Goal: Task Accomplishment & Management: Complete application form

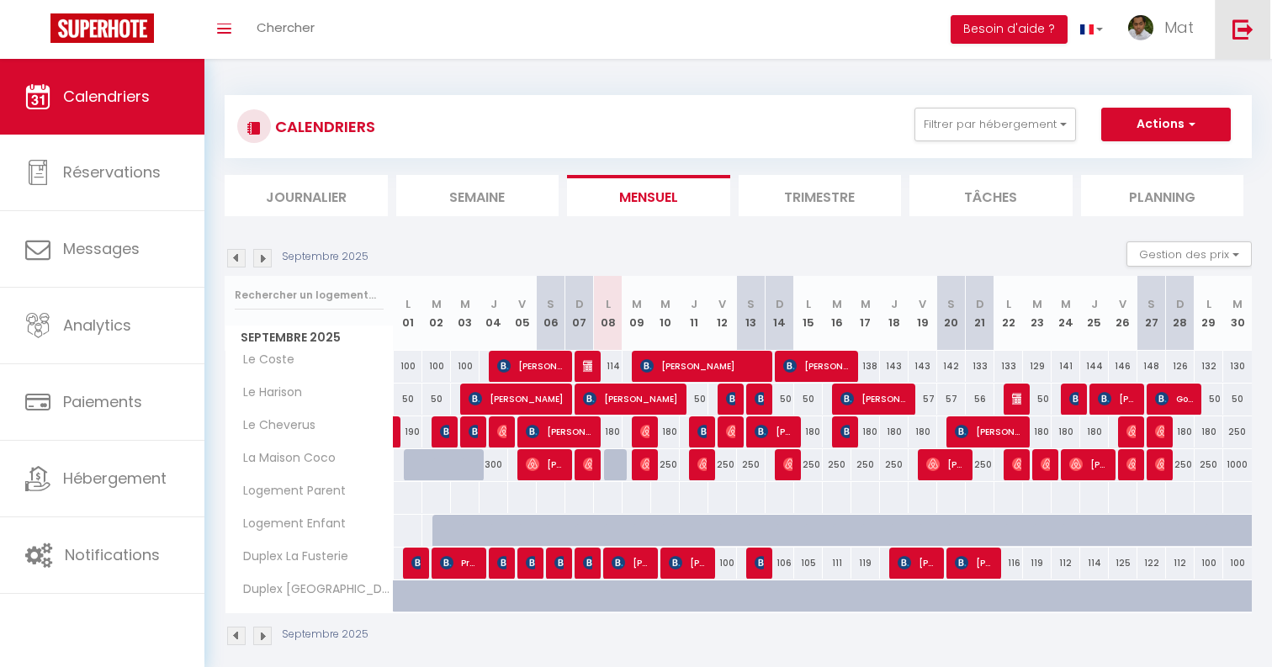
click at [1248, 33] on img at bounding box center [1243, 29] width 21 height 21
click at [1235, 33] on img at bounding box center [1243, 29] width 21 height 21
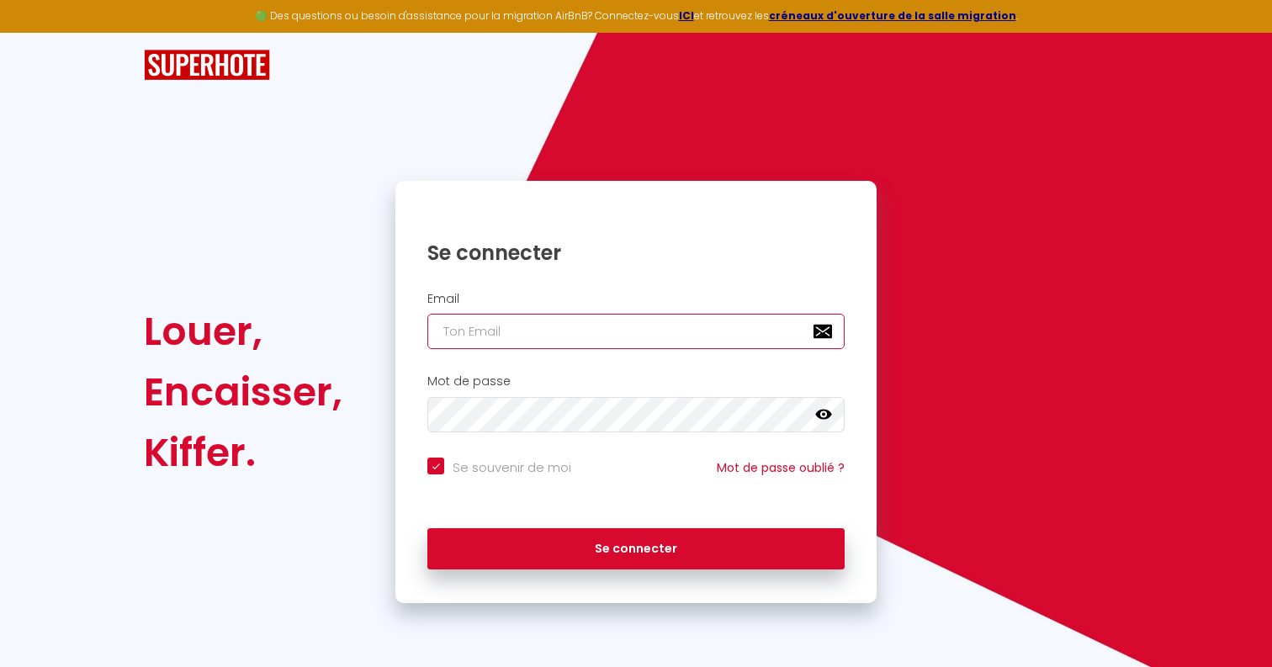
click at [533, 334] on input "email" at bounding box center [635, 331] width 417 height 35
paste input "[EMAIL_ADDRESS][DOMAIN_NAME]"
type input "[EMAIL_ADDRESS][DOMAIN_NAME]"
checkbox input "true"
type input "[EMAIL_ADDRESS][DOMAIN_NAME]"
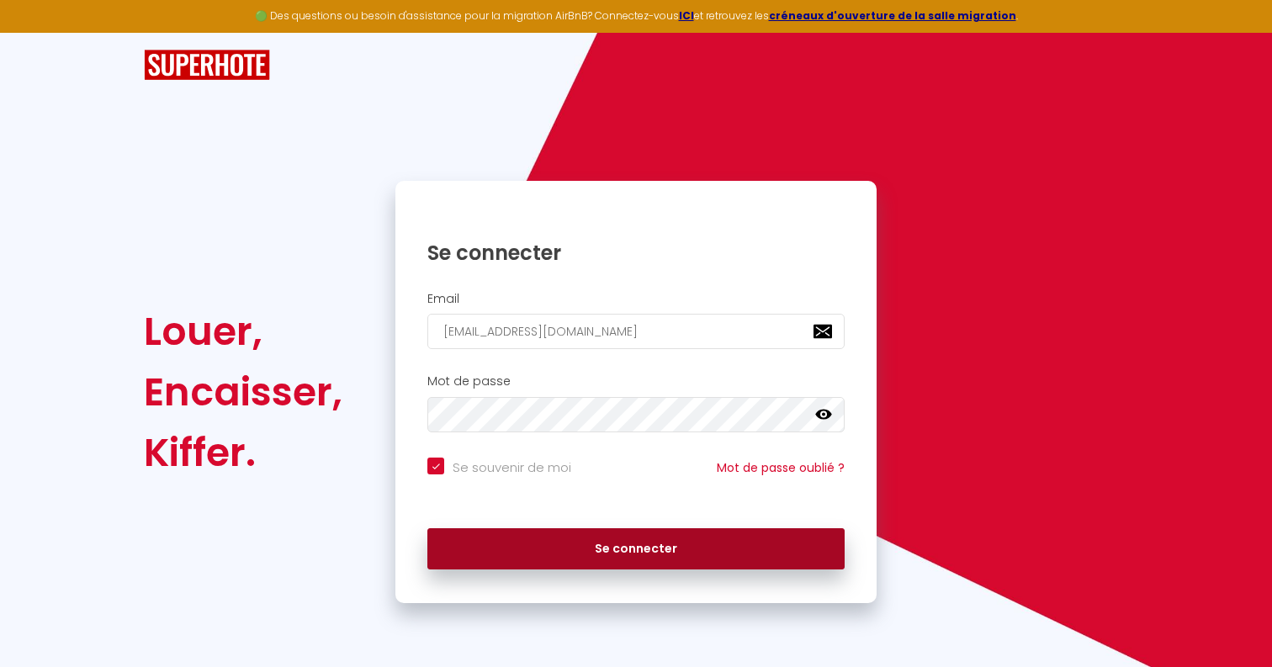
click at [547, 534] on button "Se connecter" at bounding box center [635, 549] width 417 height 42
checkbox input "true"
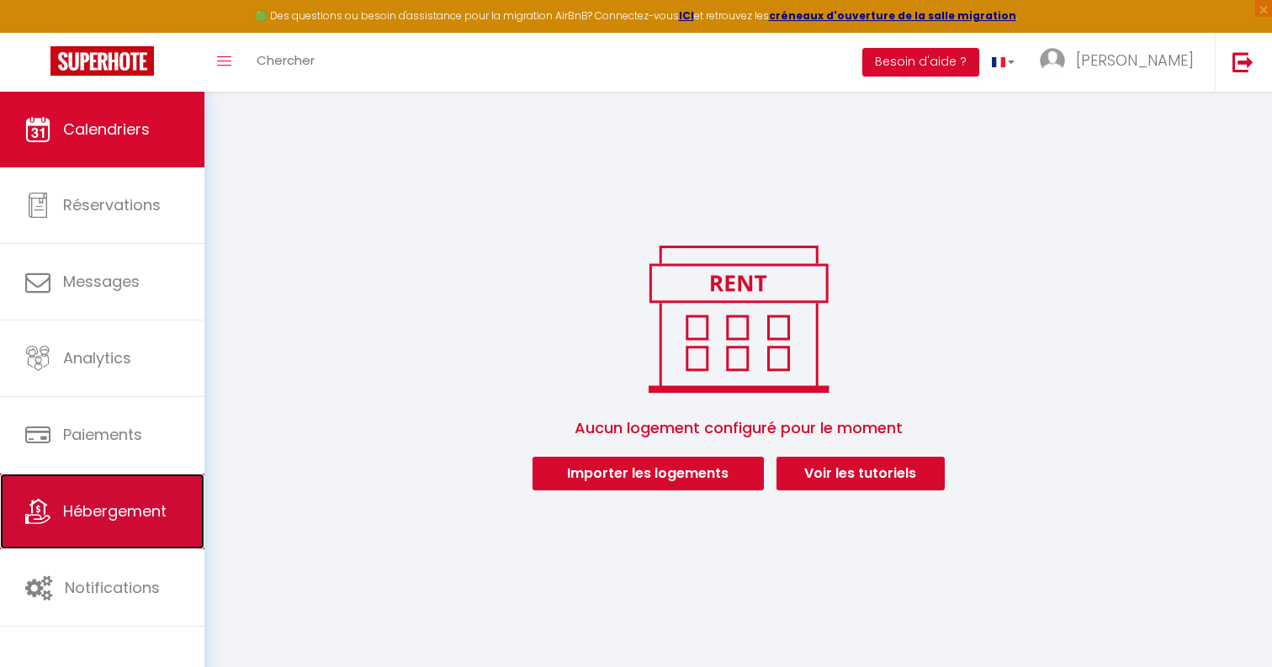
click at [160, 501] on span "Hébergement" at bounding box center [114, 511] width 103 height 21
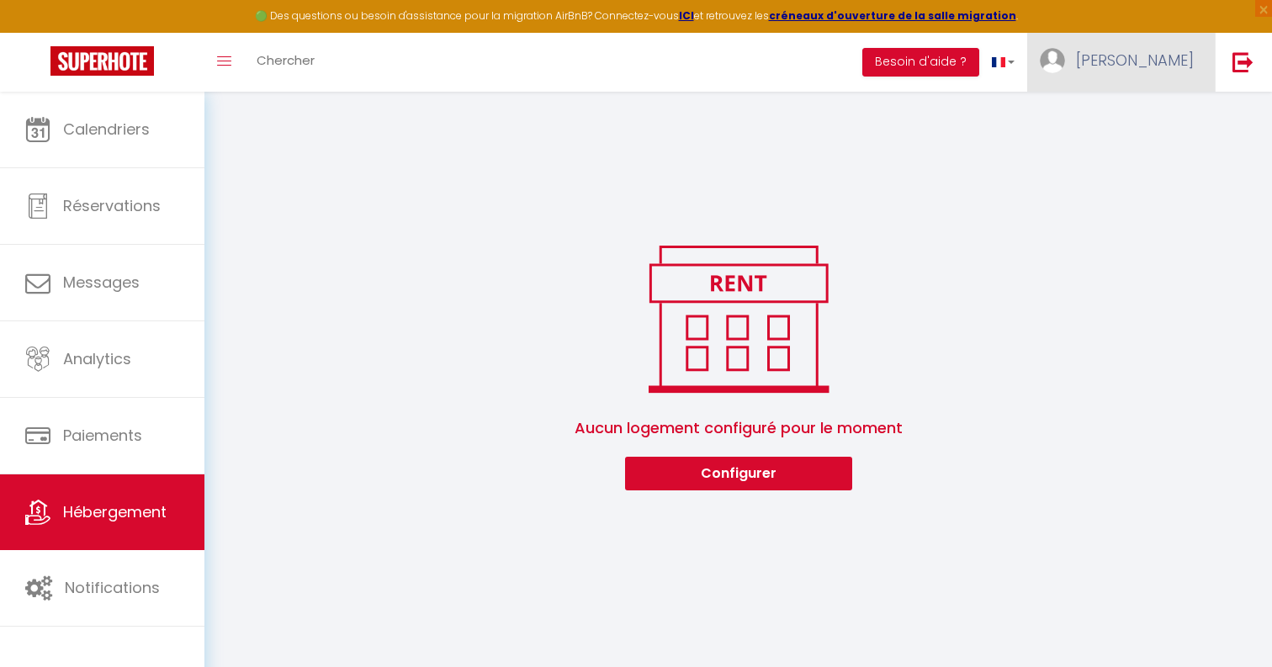
click at [1154, 78] on link "[PERSON_NAME]" at bounding box center [1121, 62] width 188 height 59
click at [1151, 113] on link "Paramètres" at bounding box center [1147, 117] width 125 height 29
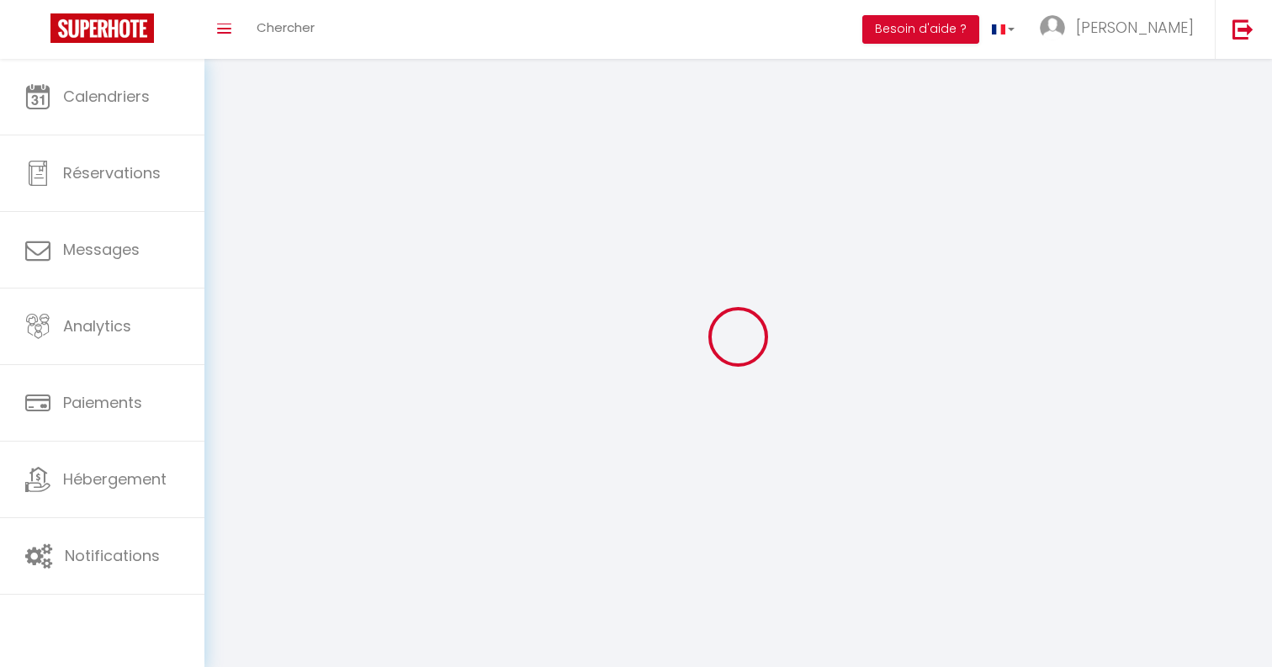
type input "[PERSON_NAME]"
type input "SOLABERRIETA"
type input "[PHONE_NUMBER]"
type input "[STREET_ADDRESS]"
type input "64500"
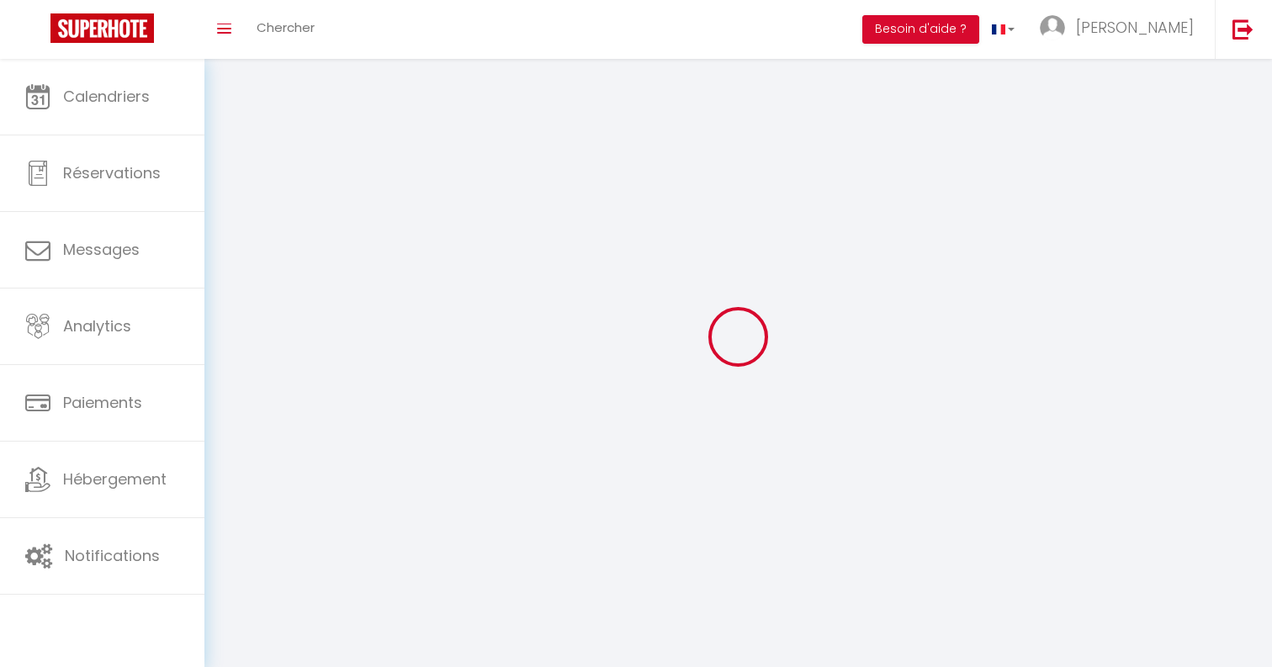
type input "Saint [PERSON_NAME]"
type input "tQqxojvpKx9NELYK8BdAizDeO"
type input "W5tZpb4eAefhGgmaImSWmOfSB"
type input "[URL][DOMAIN_NAME]"
select select "1"
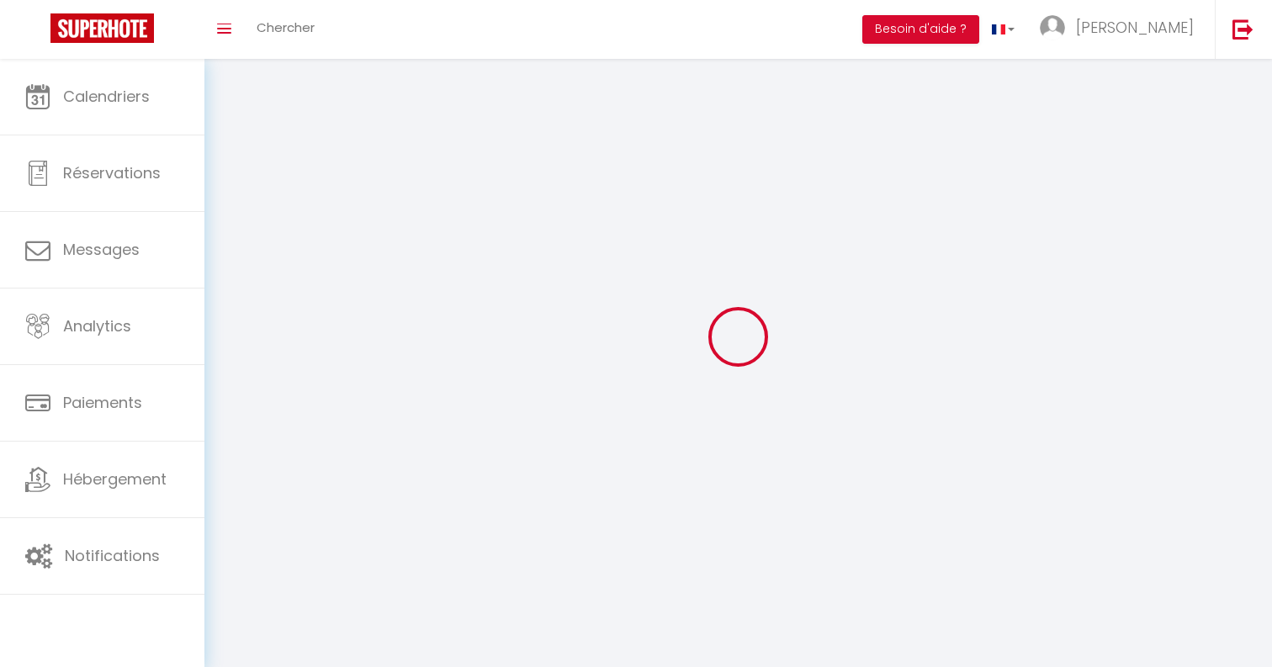
select select "28"
select select "fr"
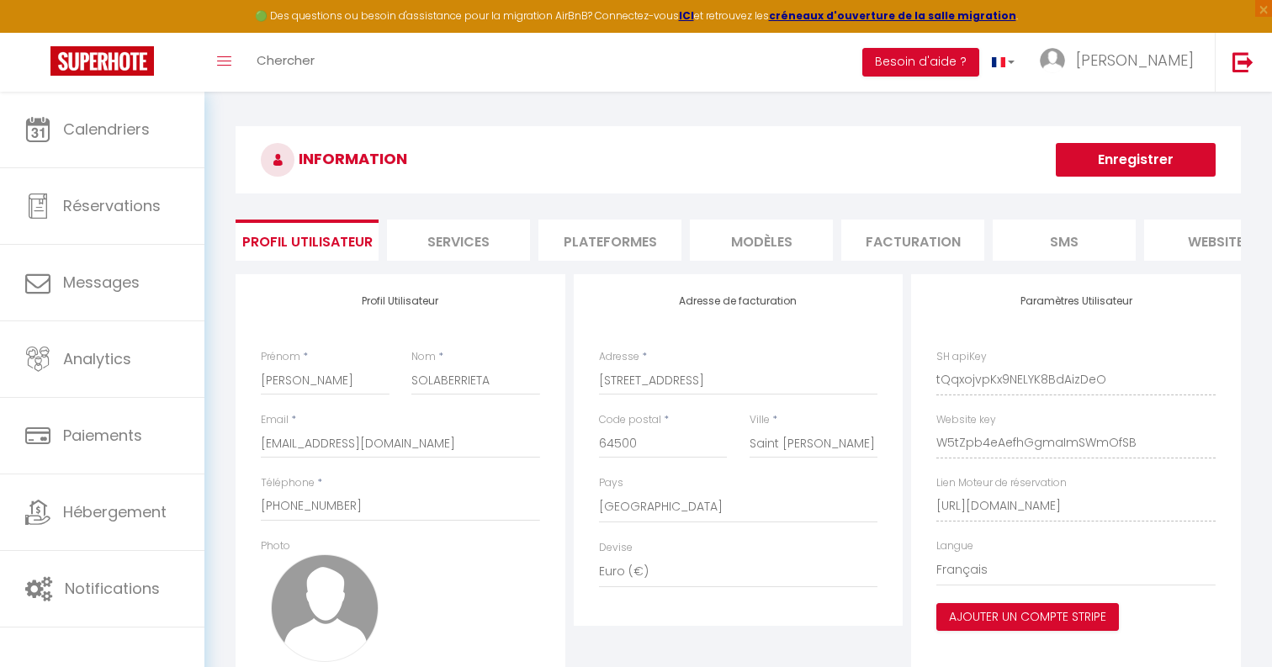
click at [614, 241] on li "Plateformes" at bounding box center [609, 240] width 143 height 41
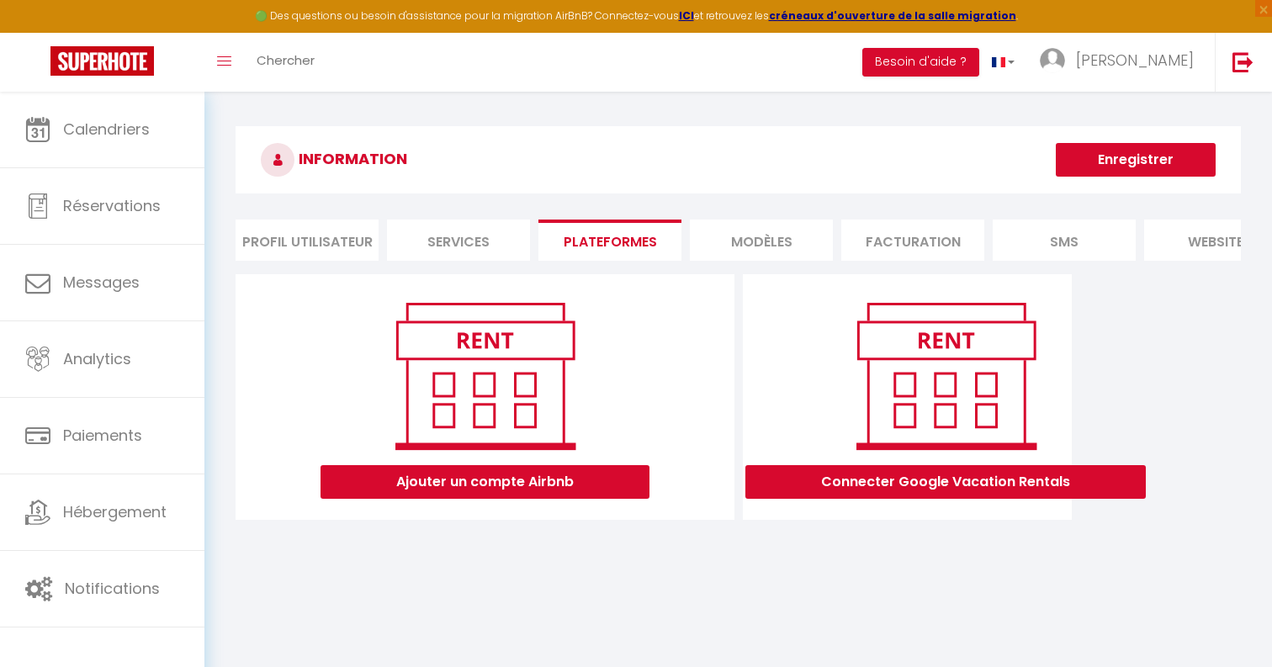
click at [732, 240] on li "MODÈLES" at bounding box center [761, 240] width 143 height 41
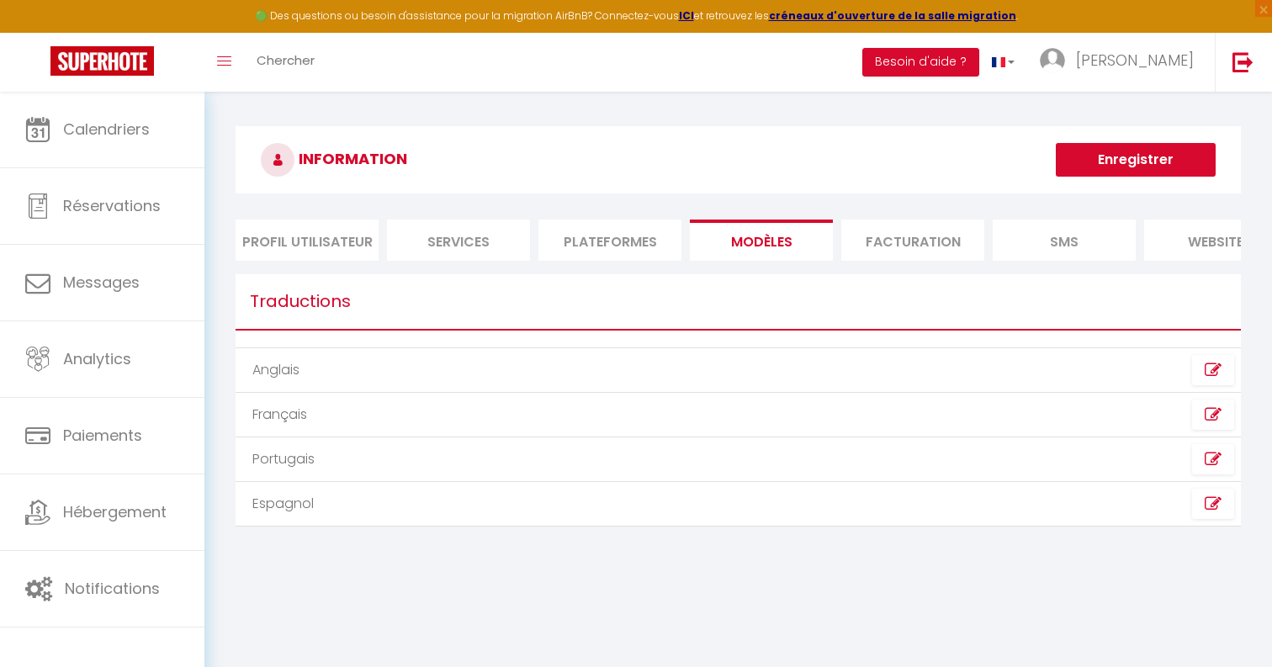
click at [646, 243] on li "Plateformes" at bounding box center [609, 240] width 143 height 41
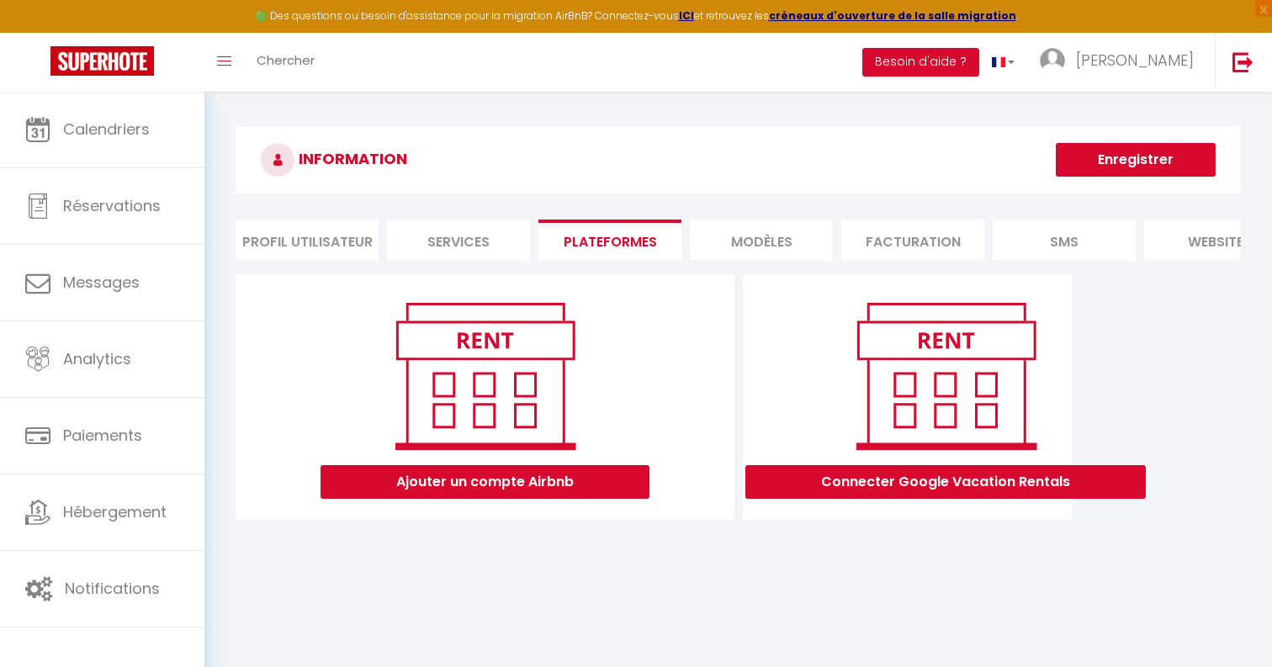
click at [466, 235] on li "Services" at bounding box center [458, 240] width 143 height 41
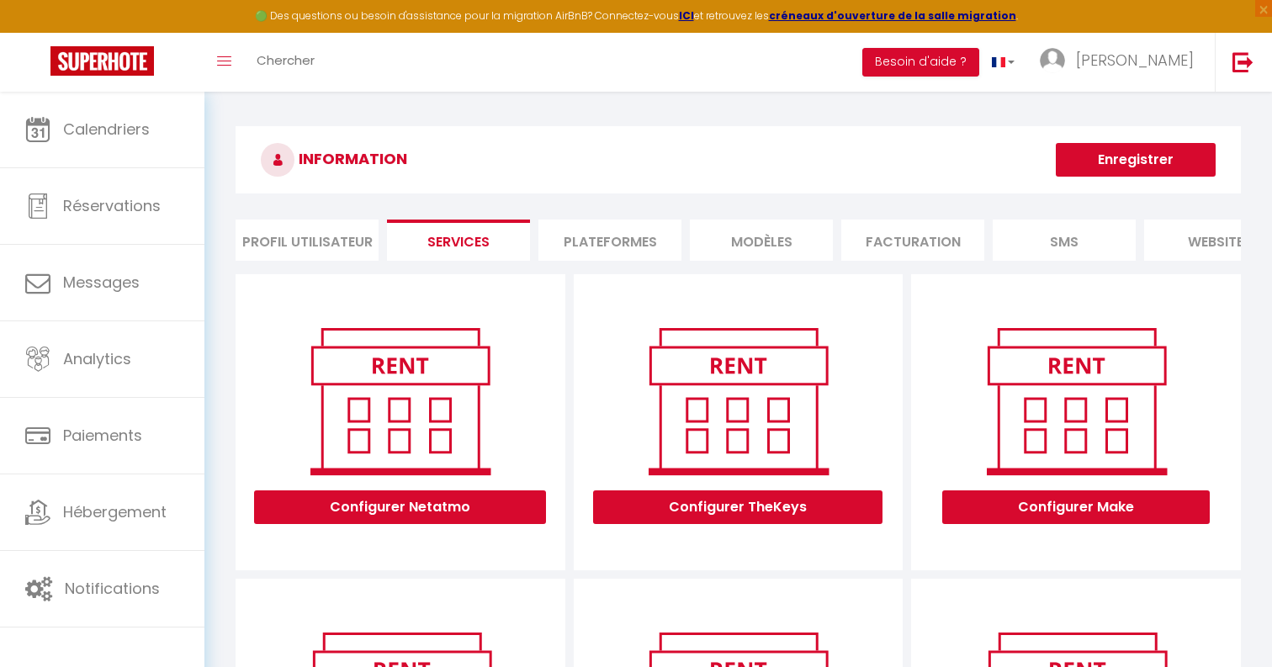
click at [304, 240] on li "Profil Utilisateur" at bounding box center [307, 240] width 143 height 41
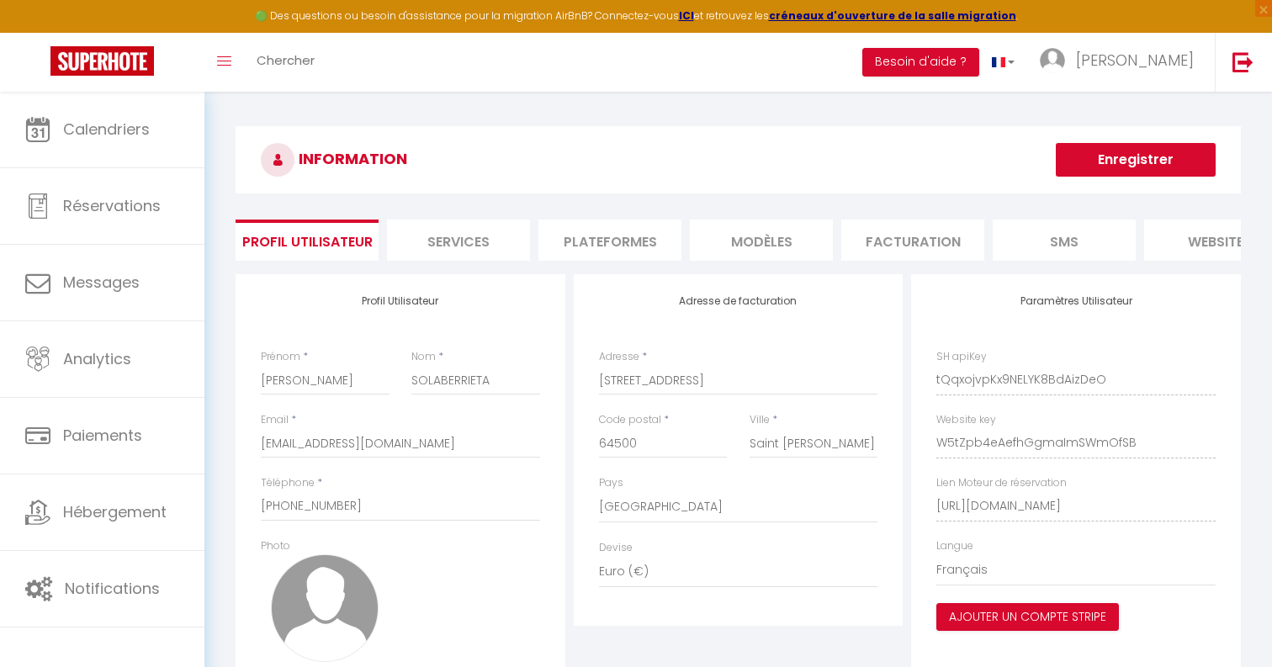
click at [643, 236] on li "Plateformes" at bounding box center [609, 240] width 143 height 41
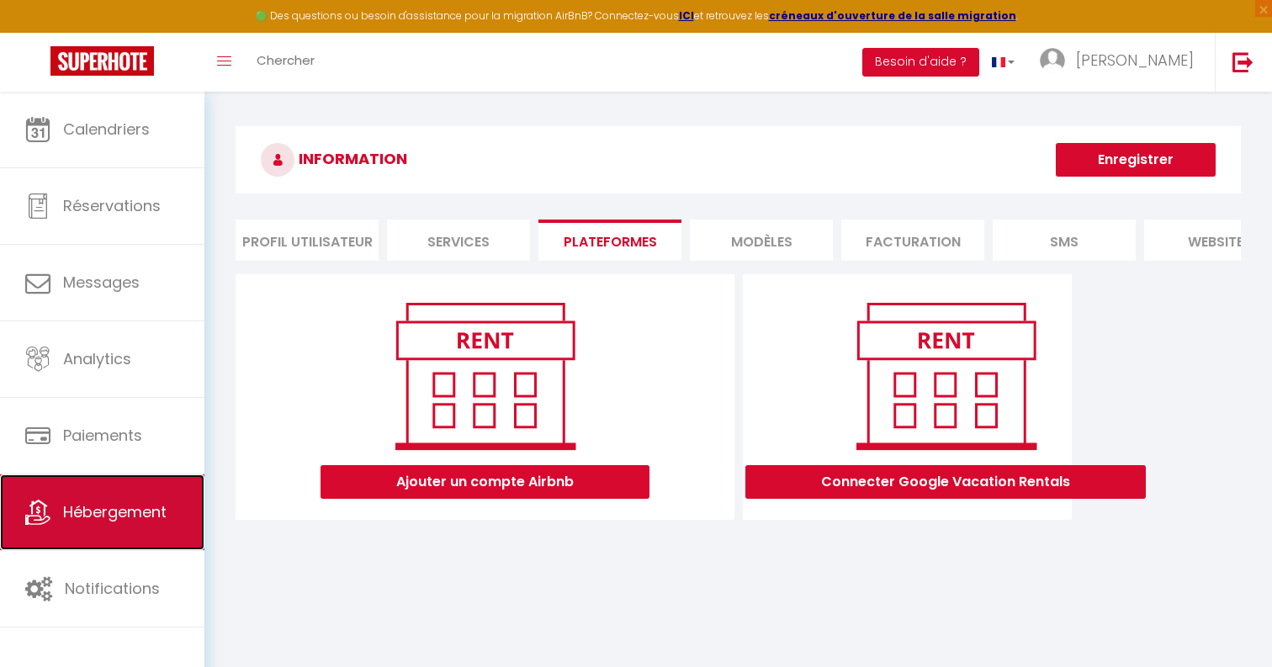
click at [155, 502] on span "Hébergement" at bounding box center [114, 511] width 103 height 21
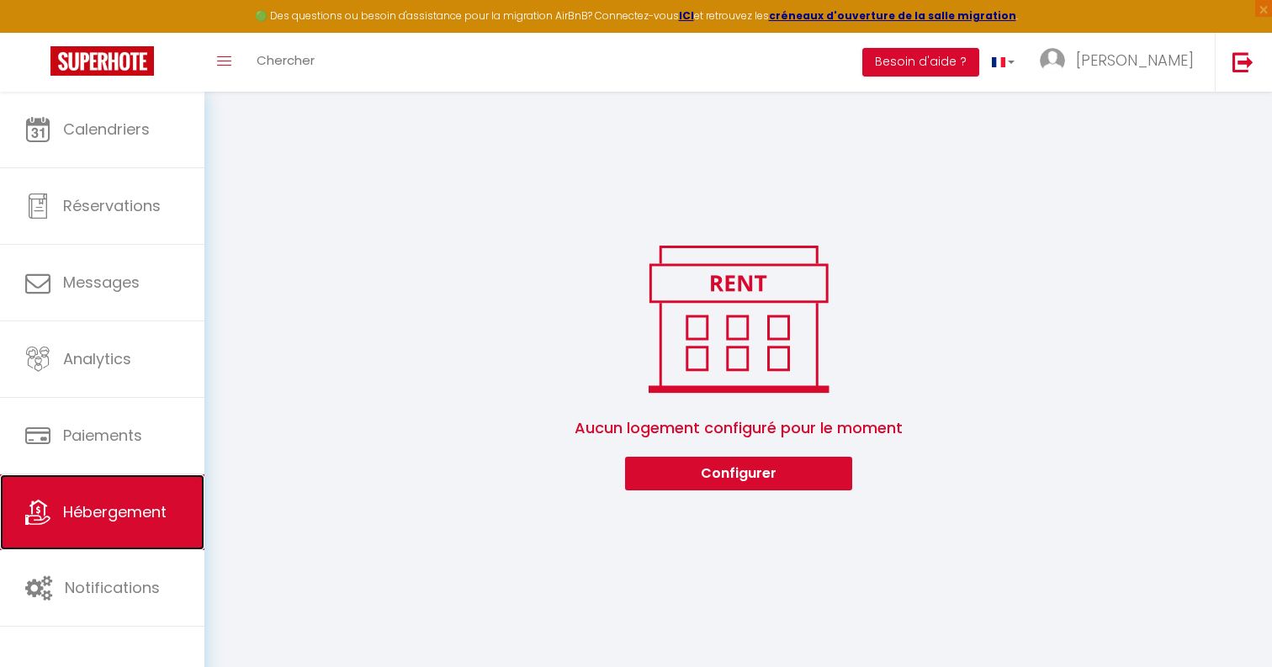
click at [149, 522] on span "Hébergement" at bounding box center [114, 511] width 103 height 21
click at [786, 483] on button "Configurer" at bounding box center [738, 474] width 227 height 34
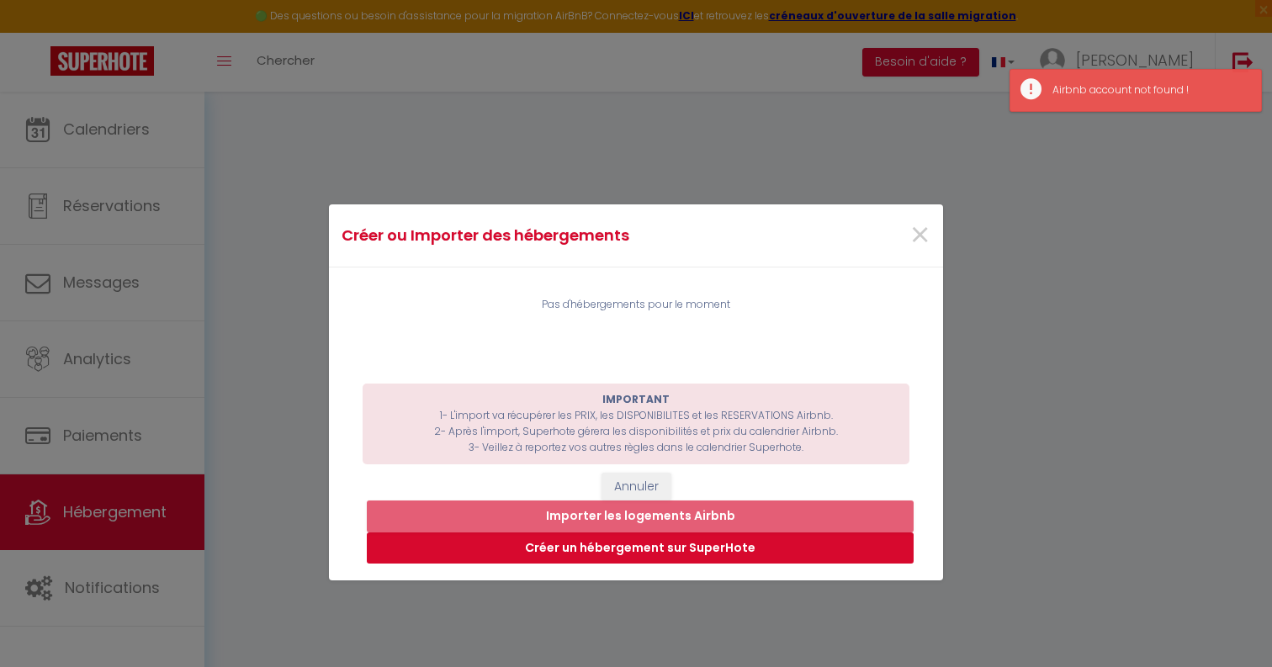
click at [753, 552] on button "Créer un hébergement sur SuperHote" at bounding box center [640, 549] width 547 height 32
select select "3"
select select "2"
select select "1"
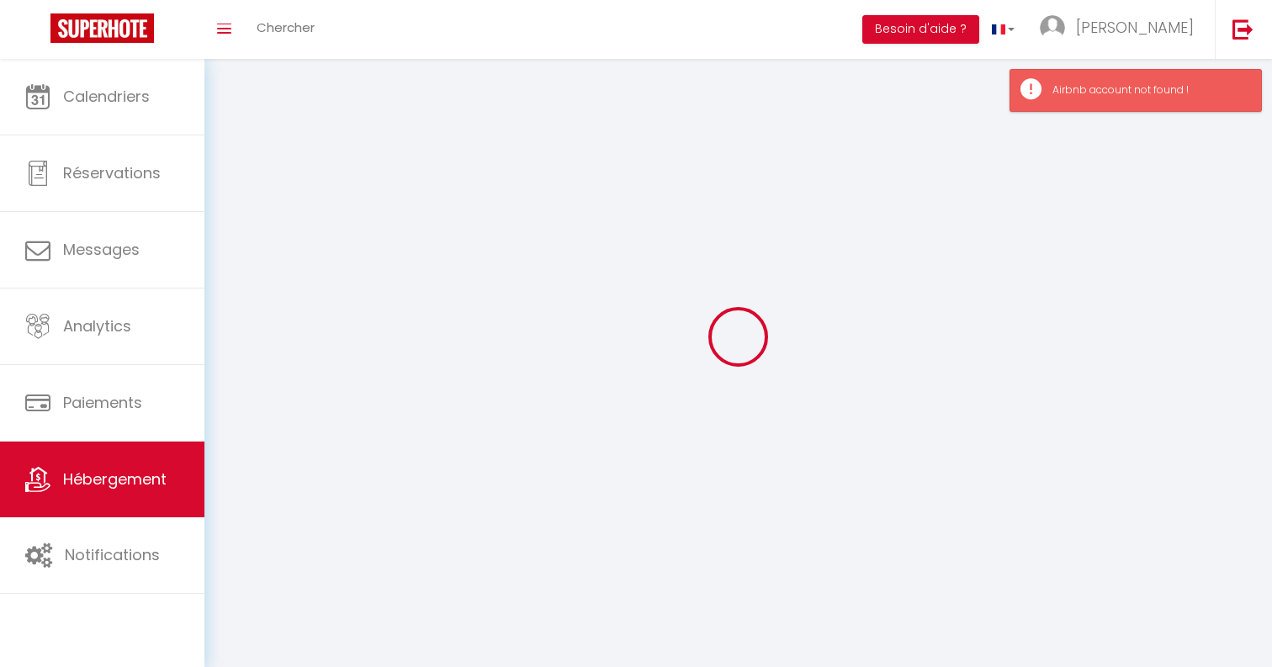
select select
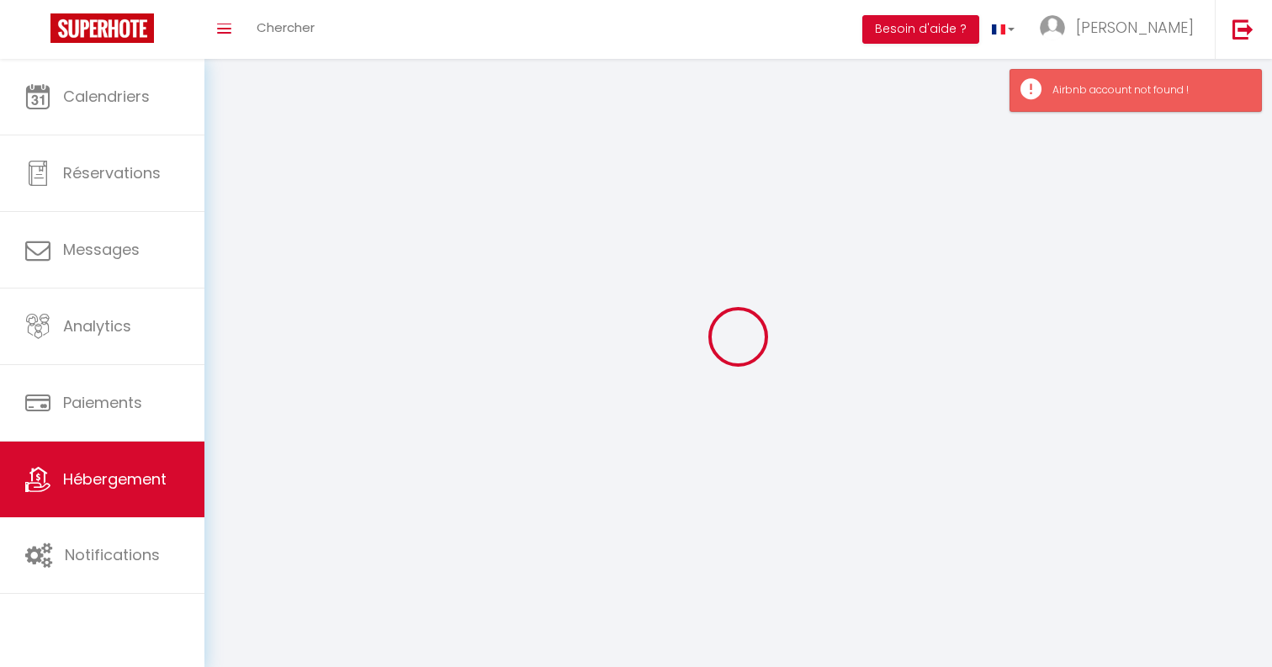
select select
checkbox input "false"
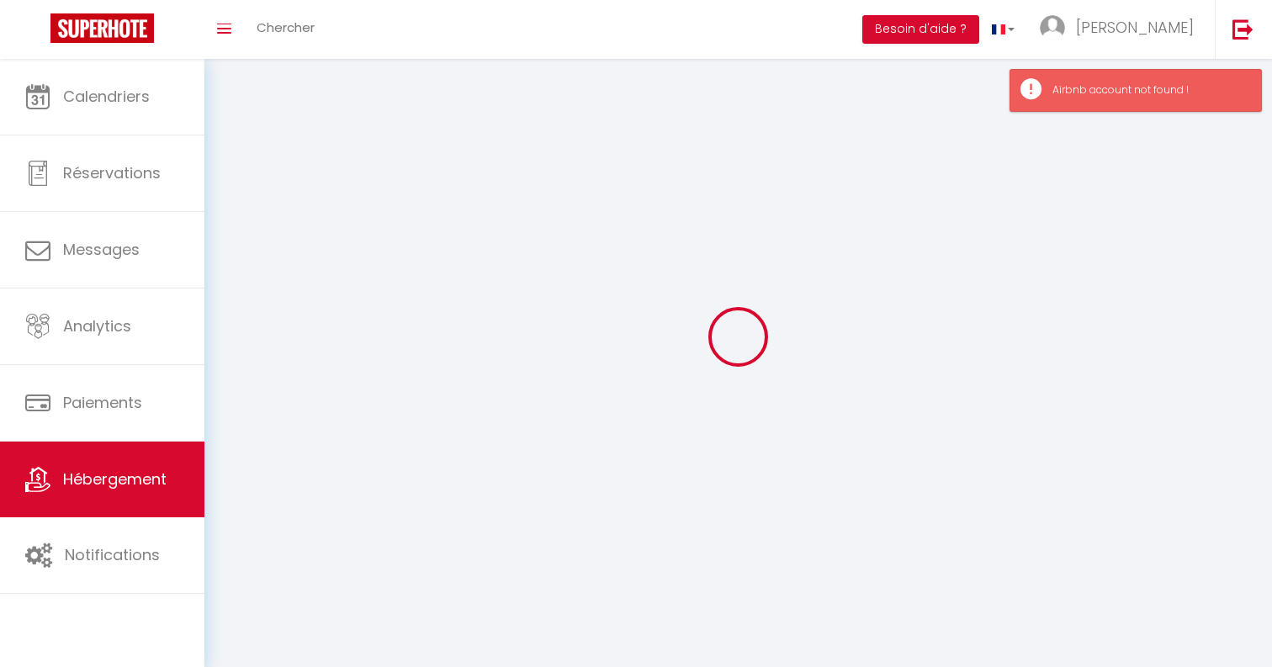
select select
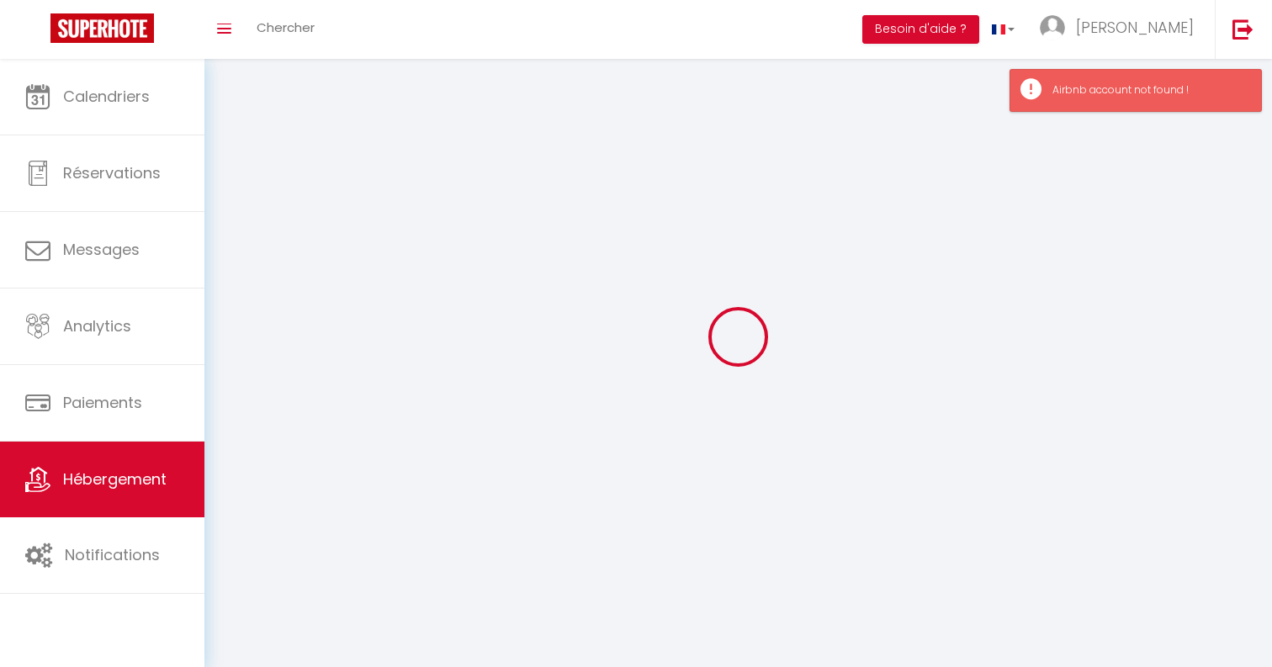
select select
checkbox input "false"
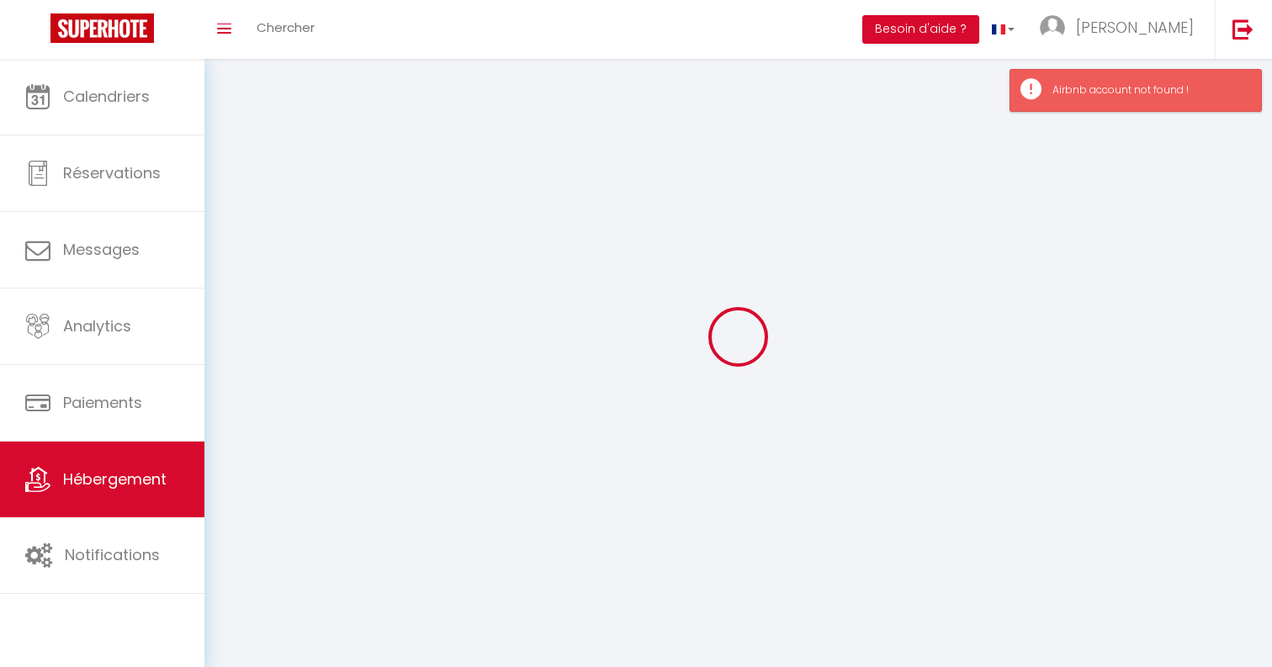
checkbox input "false"
select select
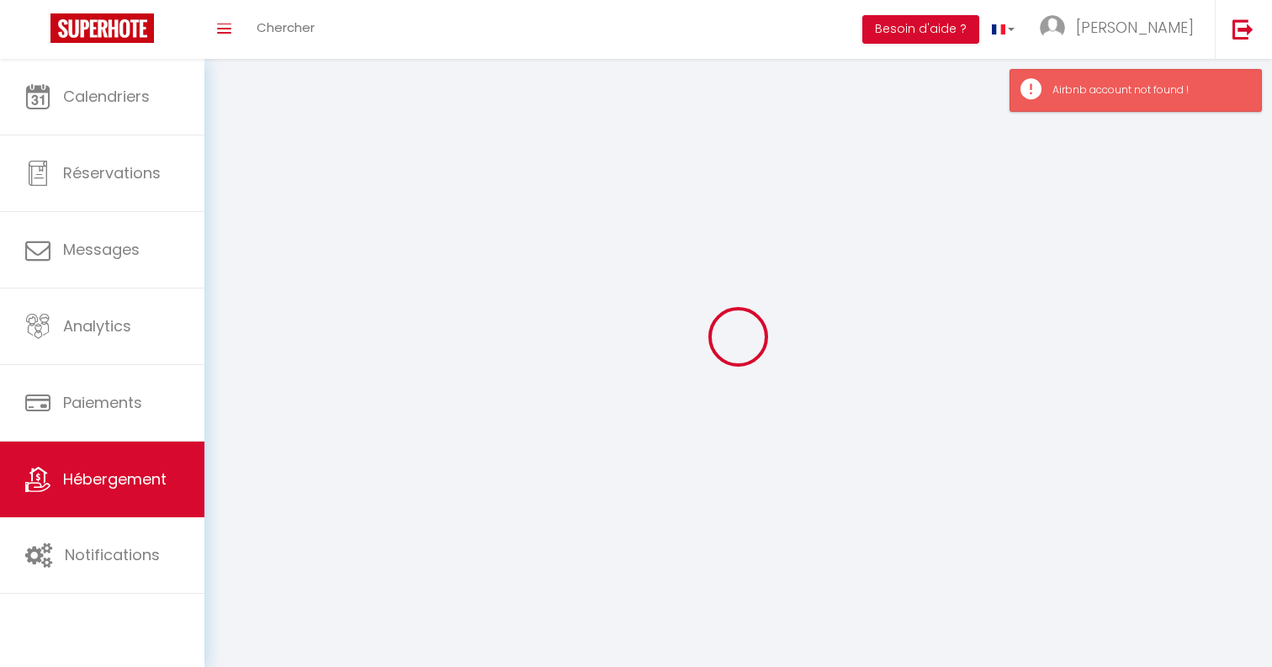
select select
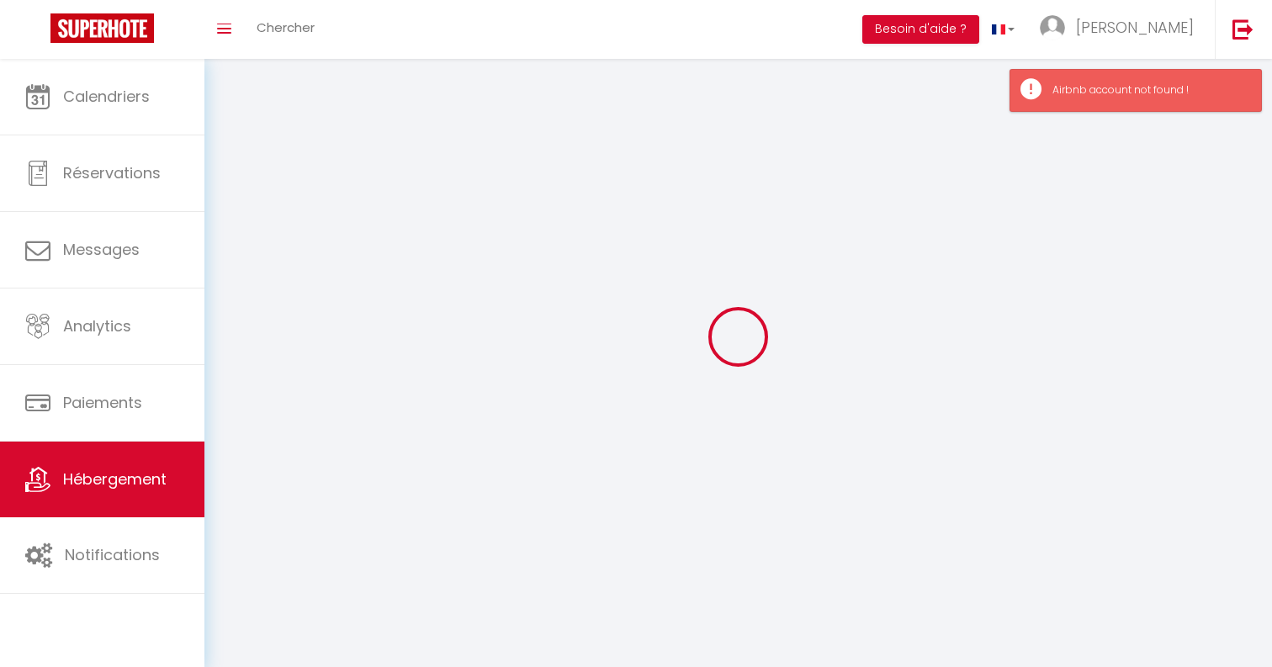
checkbox input "false"
select select
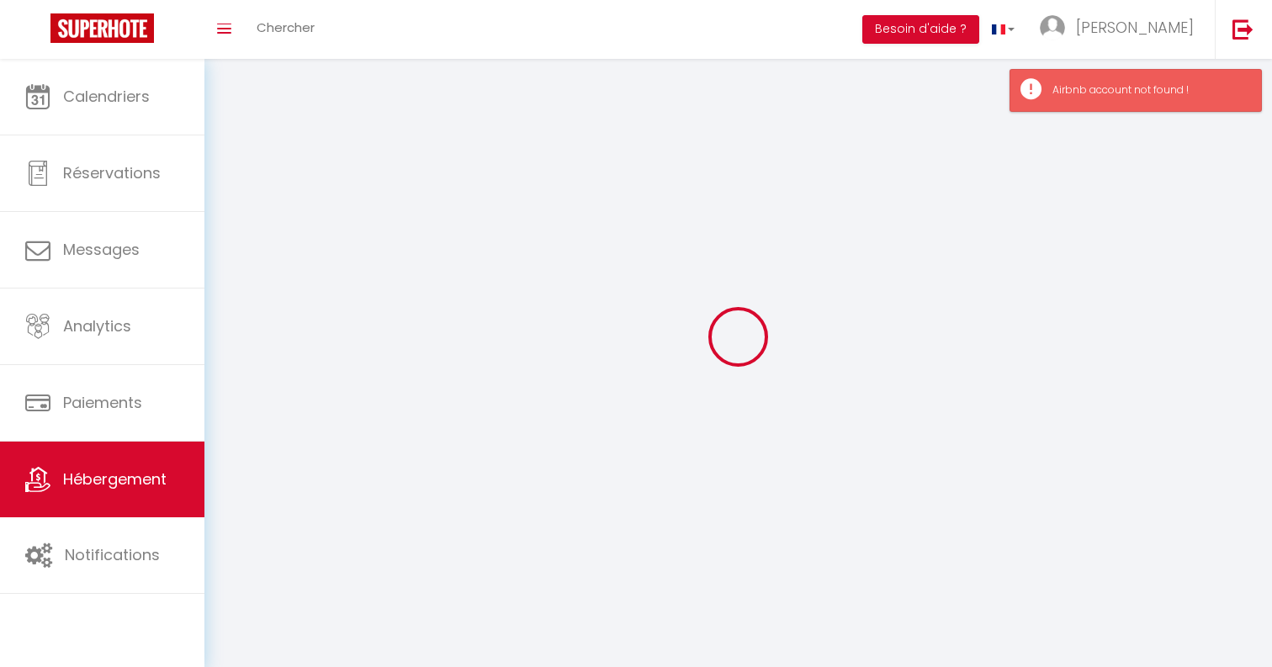
select select
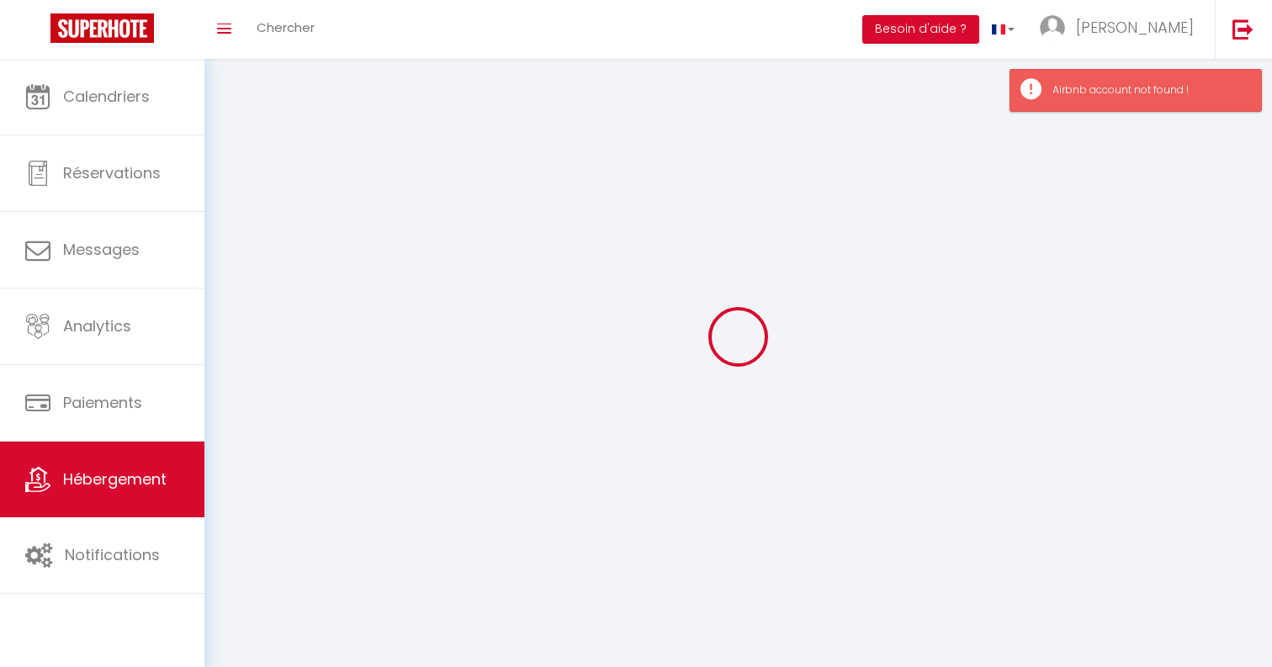
select select
checkbox input "false"
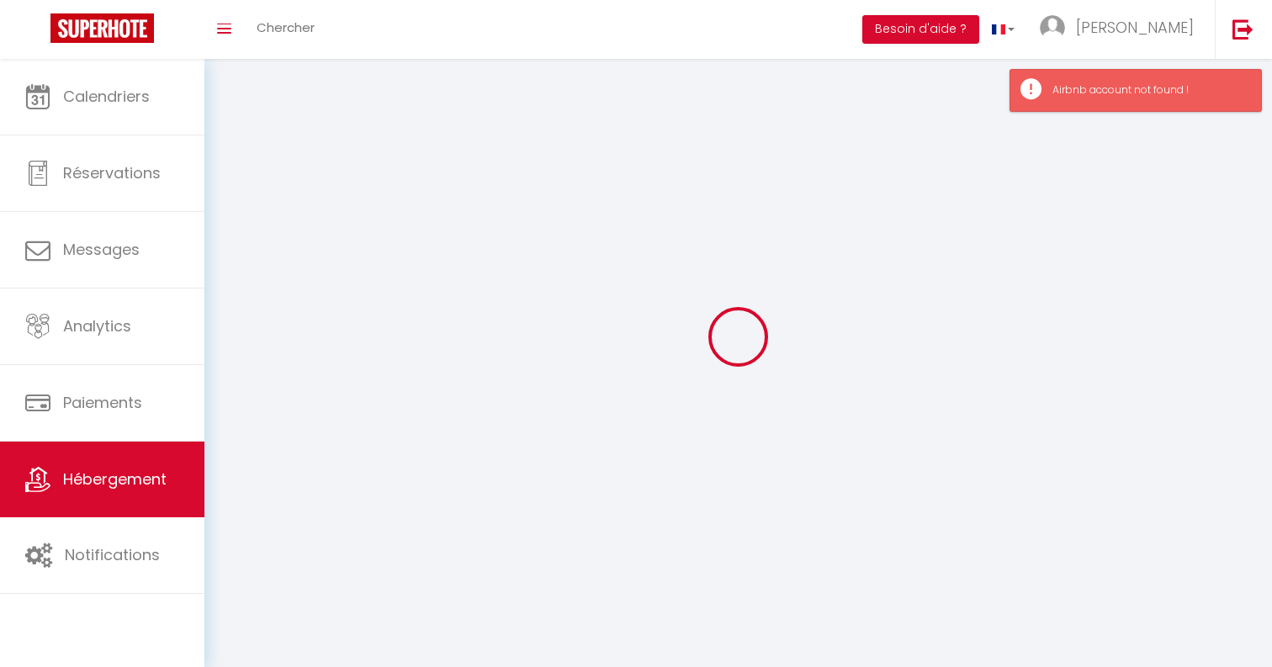
checkbox input "false"
select select
select select "1"
select select "28"
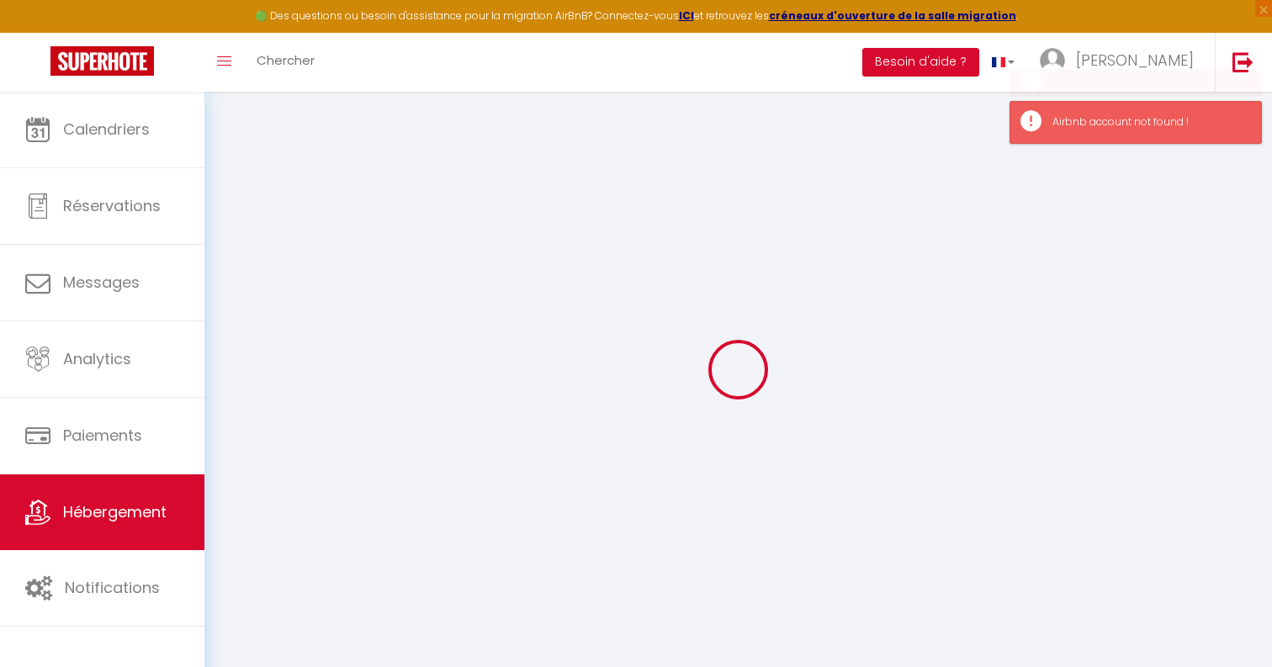
select select
checkbox input "false"
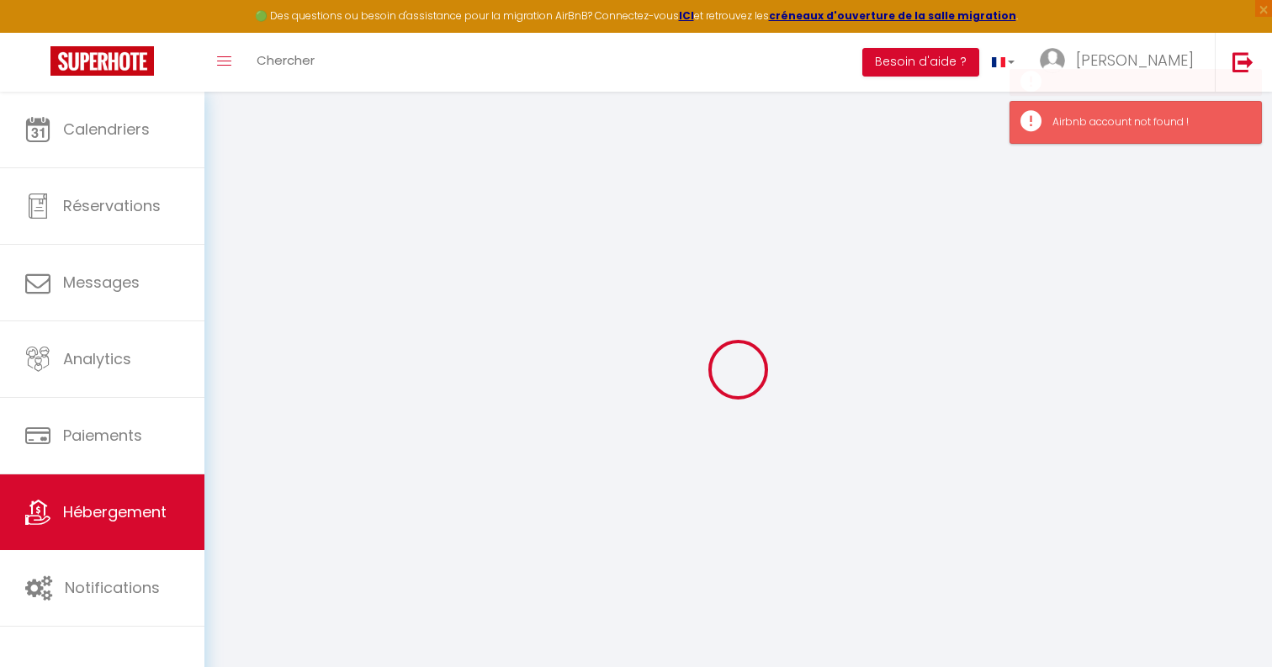
select select
checkbox input "false"
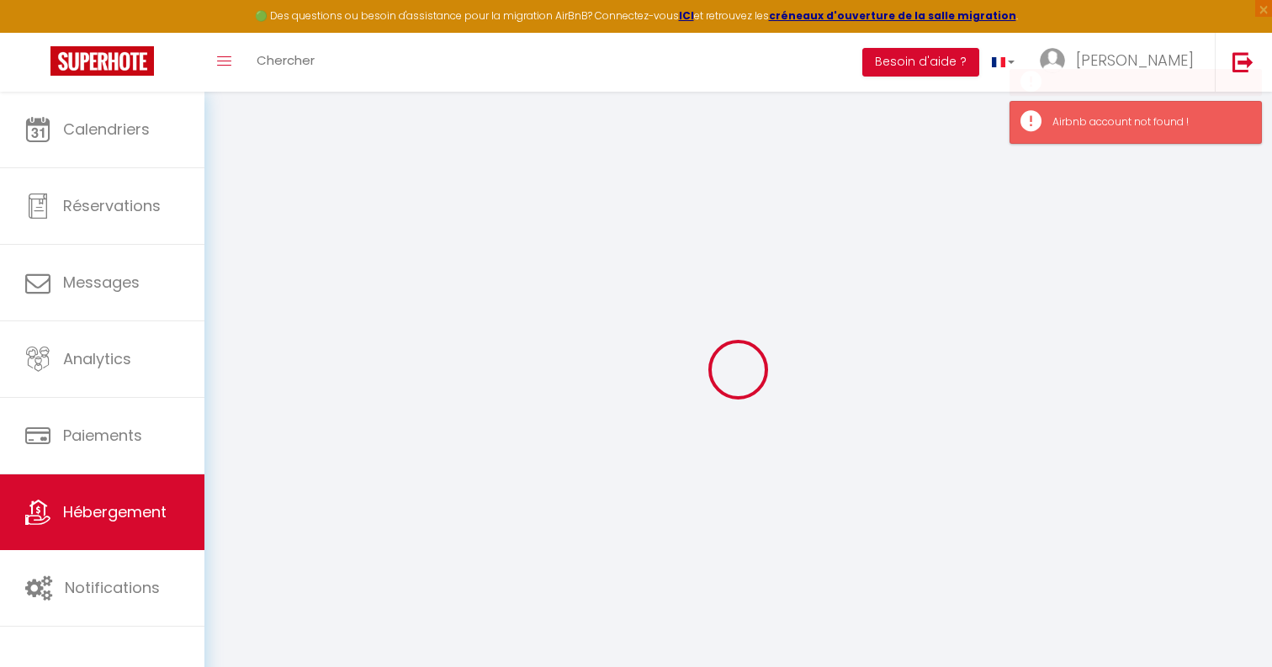
checkbox input "false"
select select
select select "15:00"
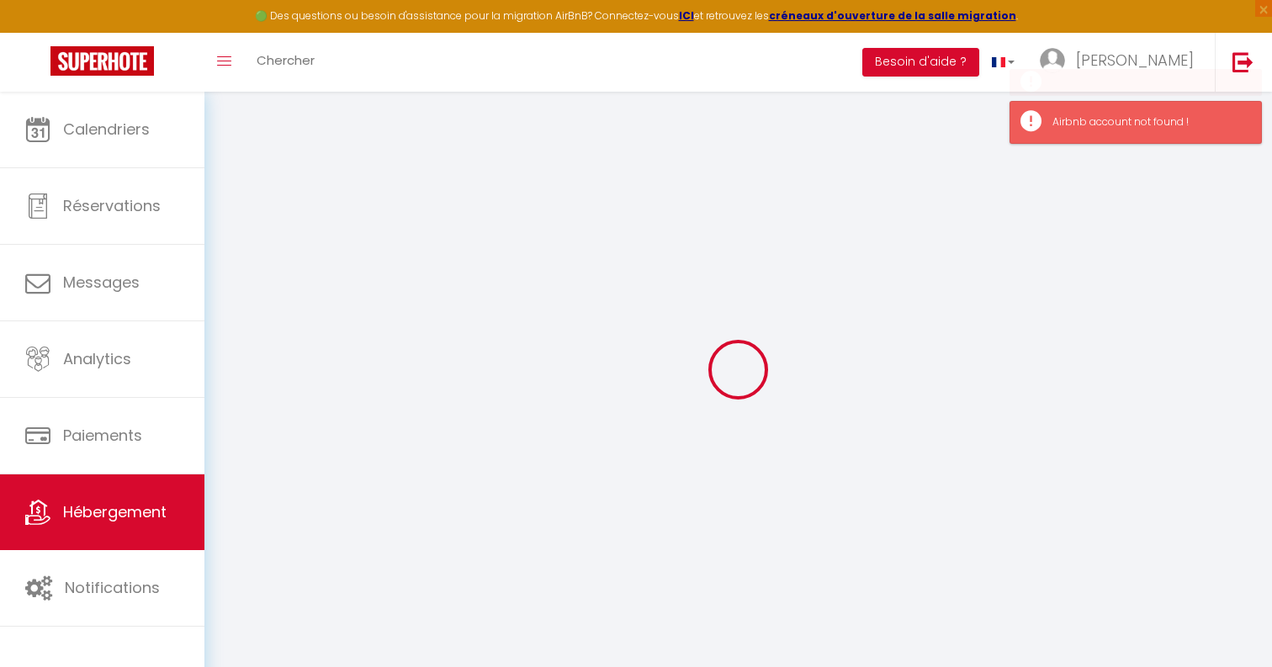
select select "23:45"
select select "11:00"
select select "30"
select select "120"
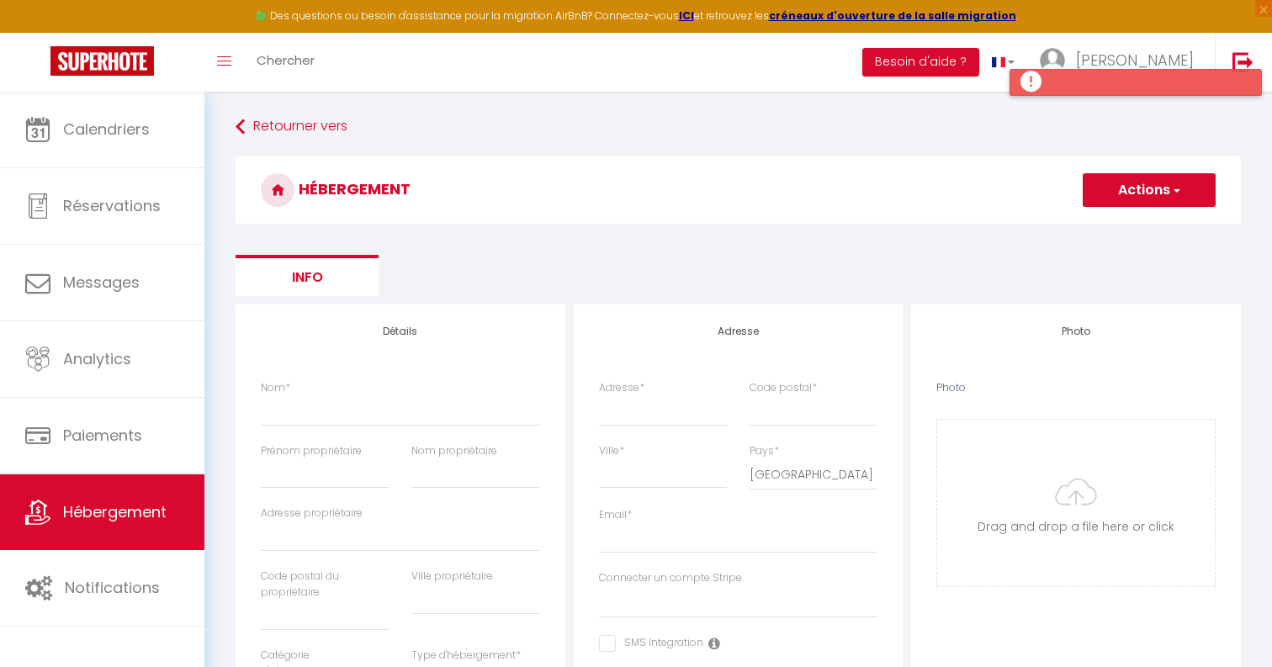
click at [1059, 83] on div at bounding box center [1136, 82] width 252 height 27
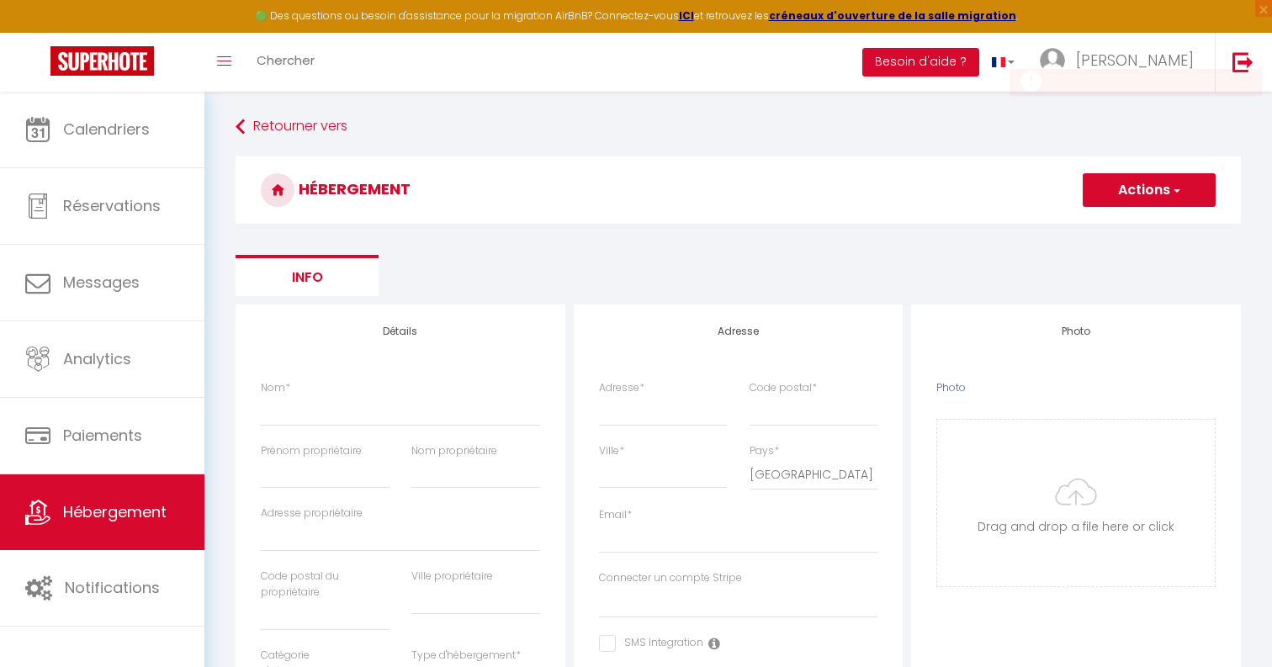
click at [798, 273] on ul "Info" at bounding box center [738, 275] width 1005 height 41
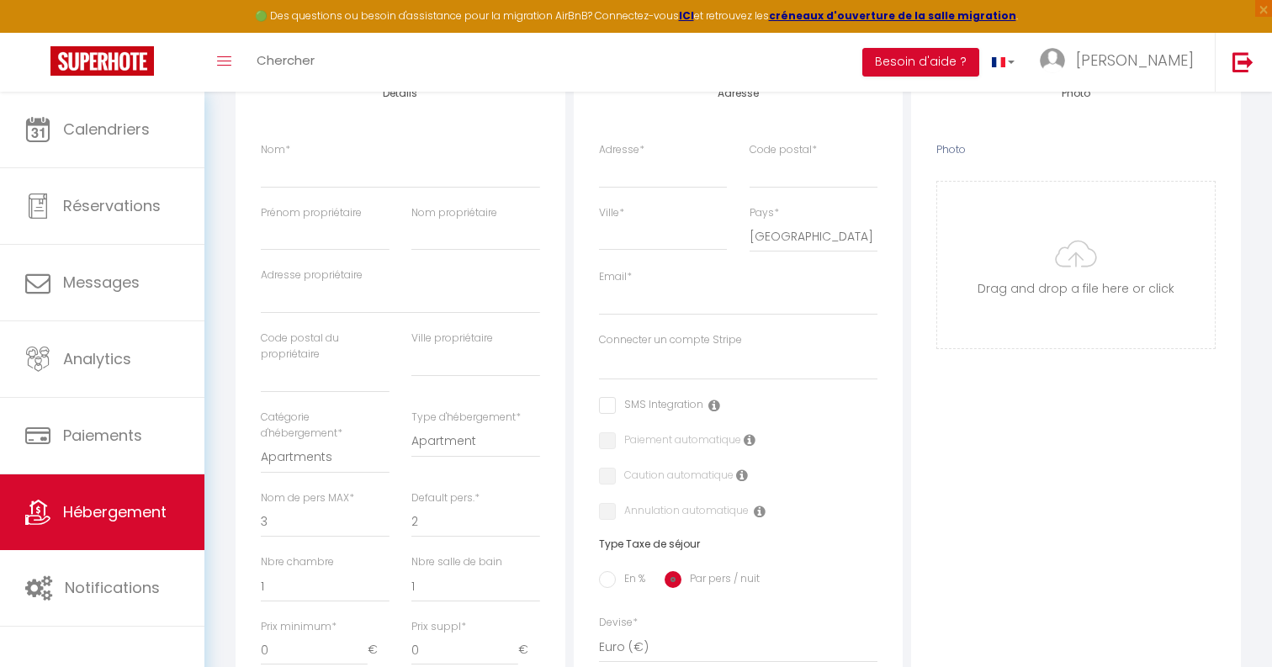
scroll to position [194, 0]
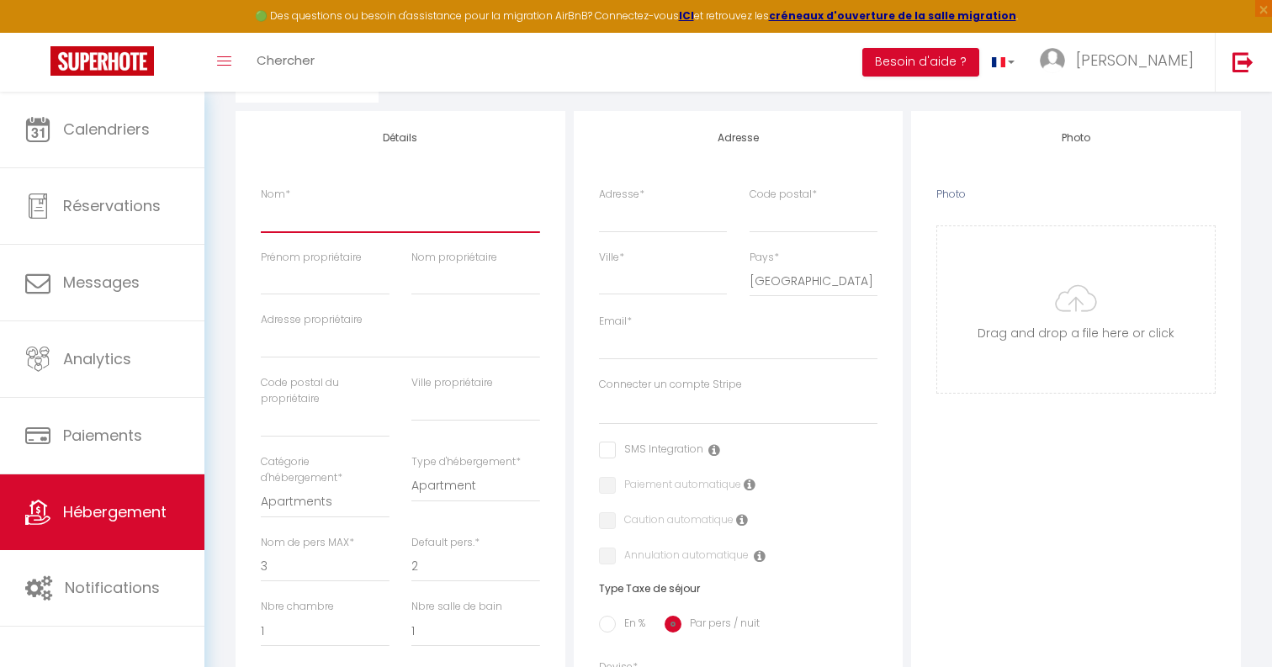
click at [451, 216] on input "Nom *" at bounding box center [400, 217] width 279 height 30
type input "T"
select select
checkbox input "false"
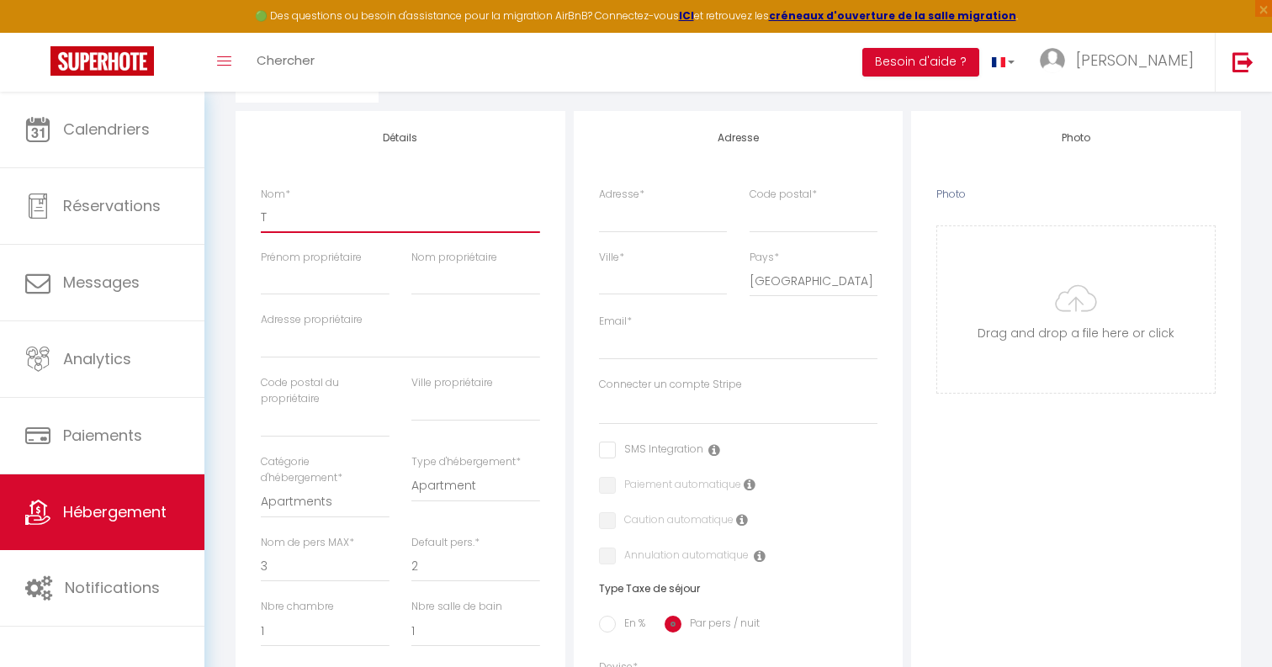
checkbox input "false"
select select
type input "Te"
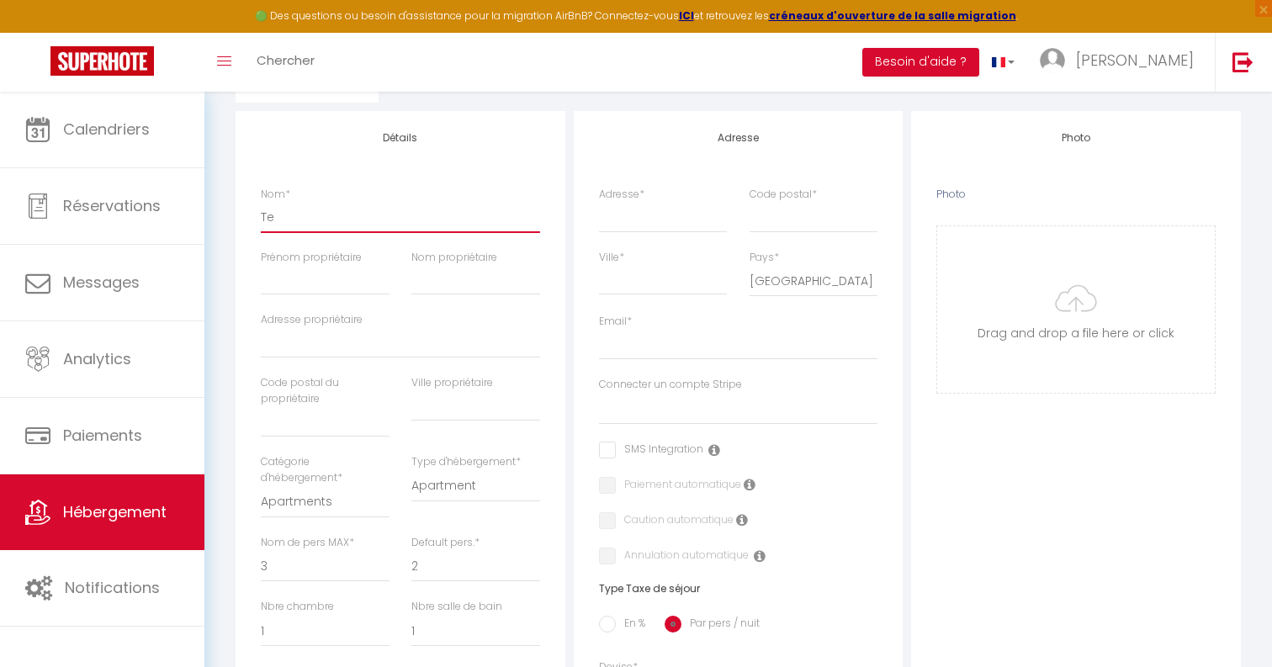
select select
checkbox input "false"
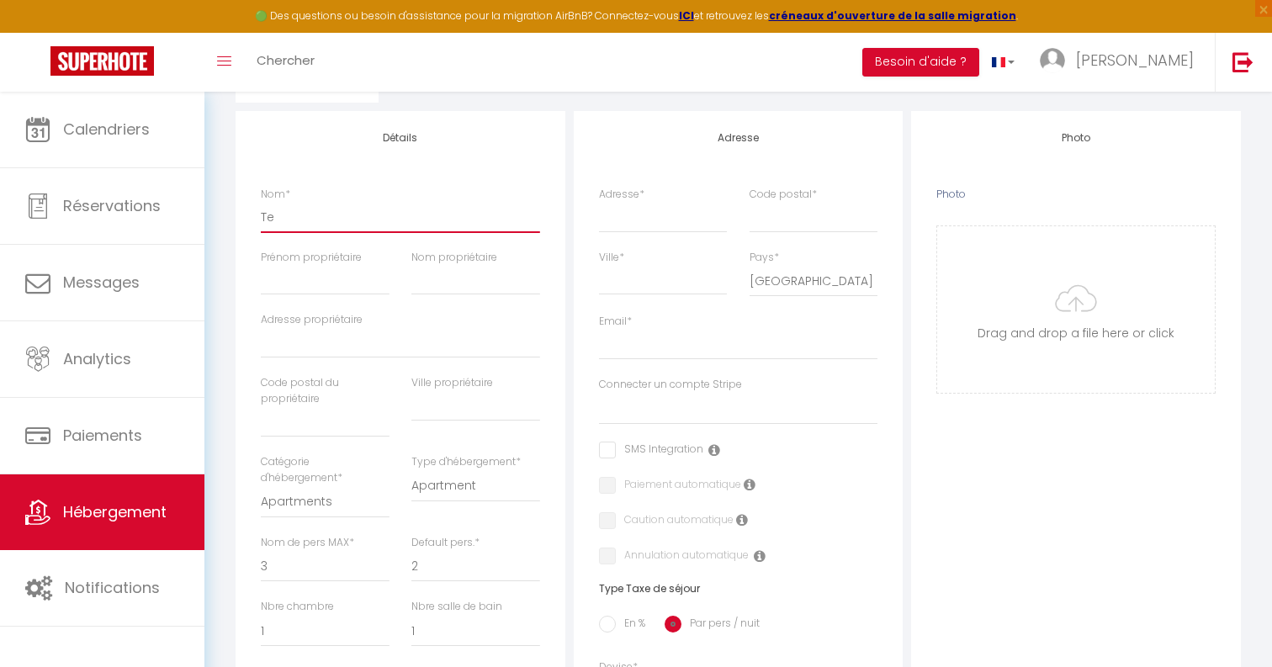
select select
type input "Tes"
select select
checkbox input "false"
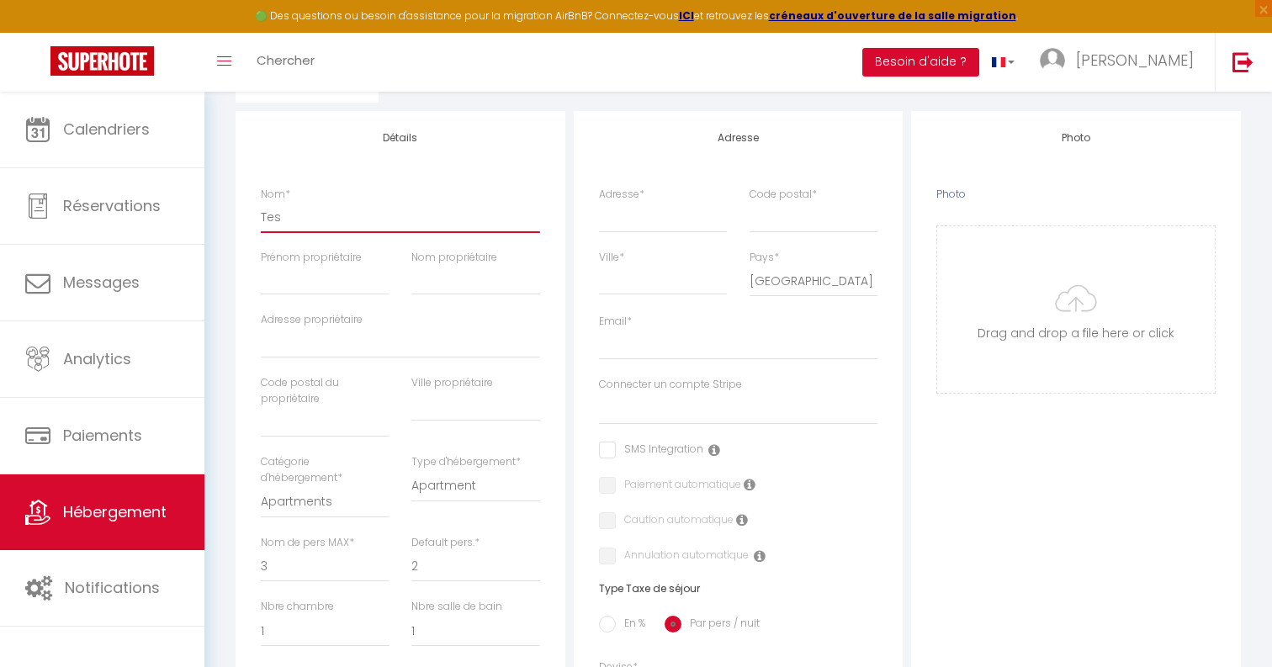
checkbox input "false"
select select
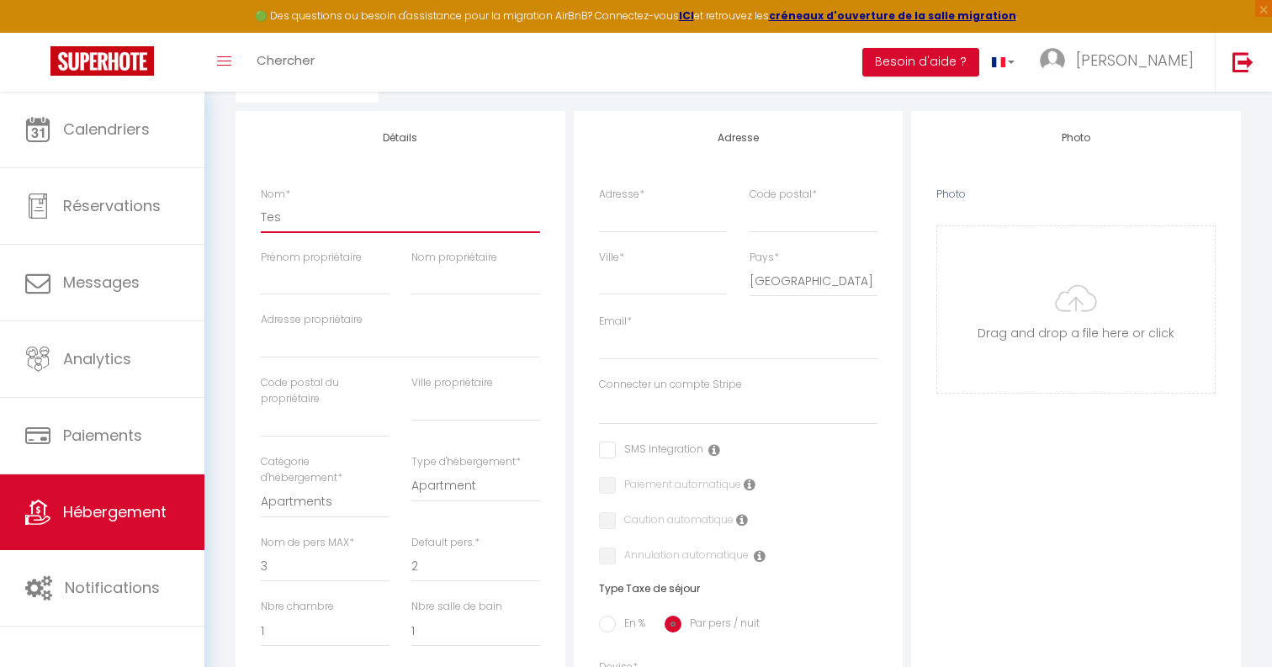
type input "Test"
select select
checkbox input "false"
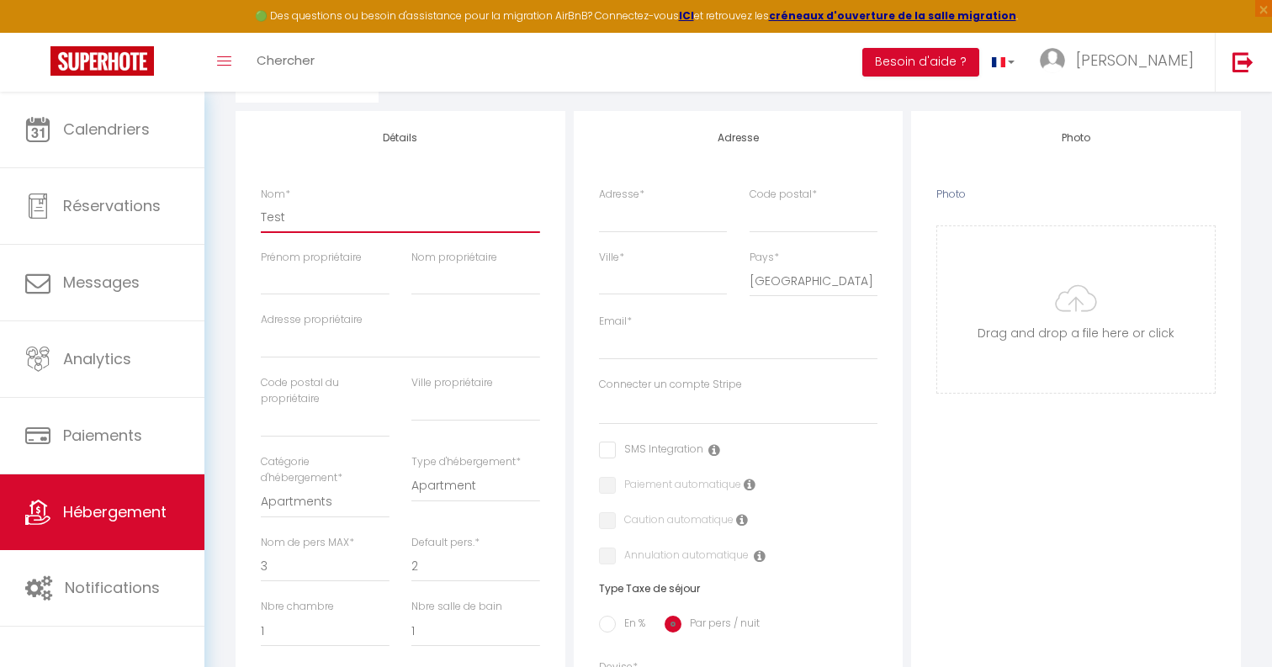
checkbox input "false"
select select
type input "Test"
click at [678, 216] on input "Adresse *" at bounding box center [663, 217] width 129 height 30
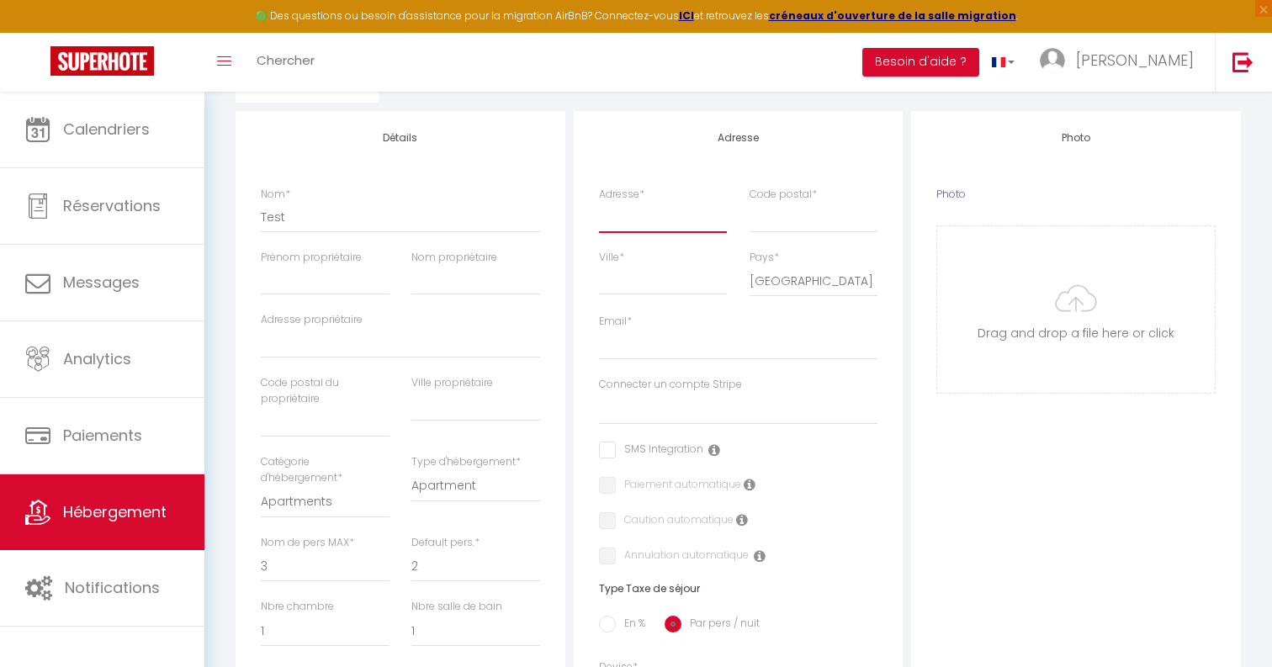
type input "T"
select select
checkbox input "false"
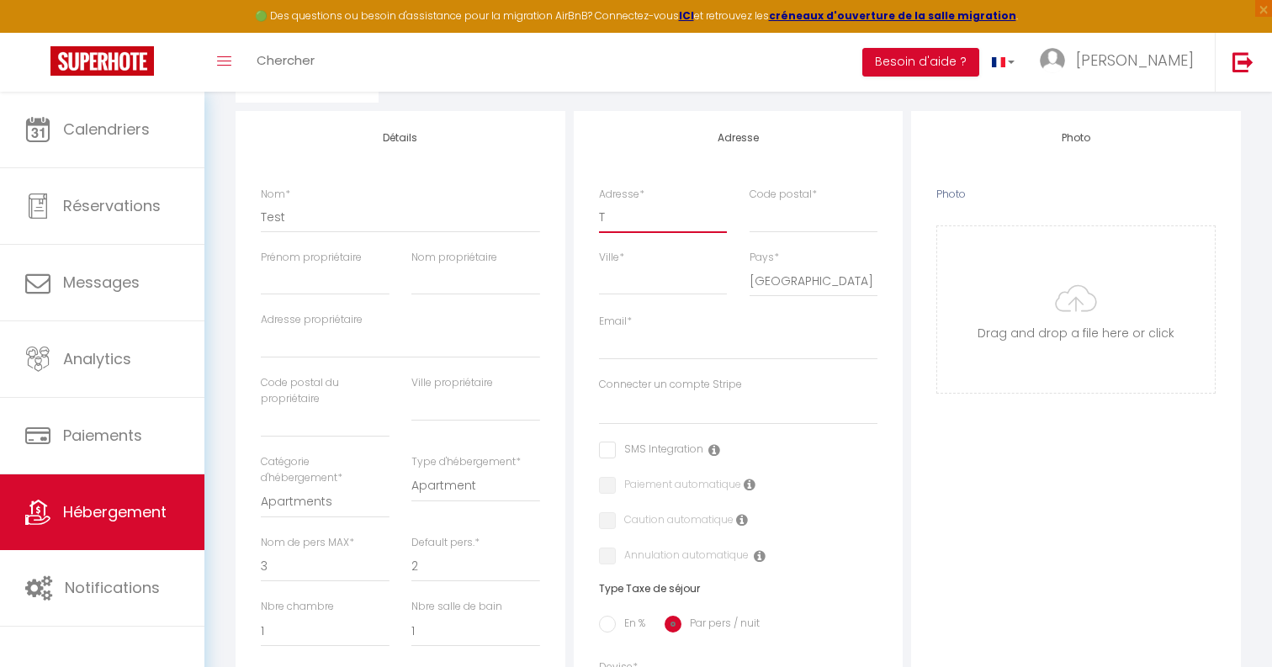
checkbox input "false"
select select
type input "Te"
select select
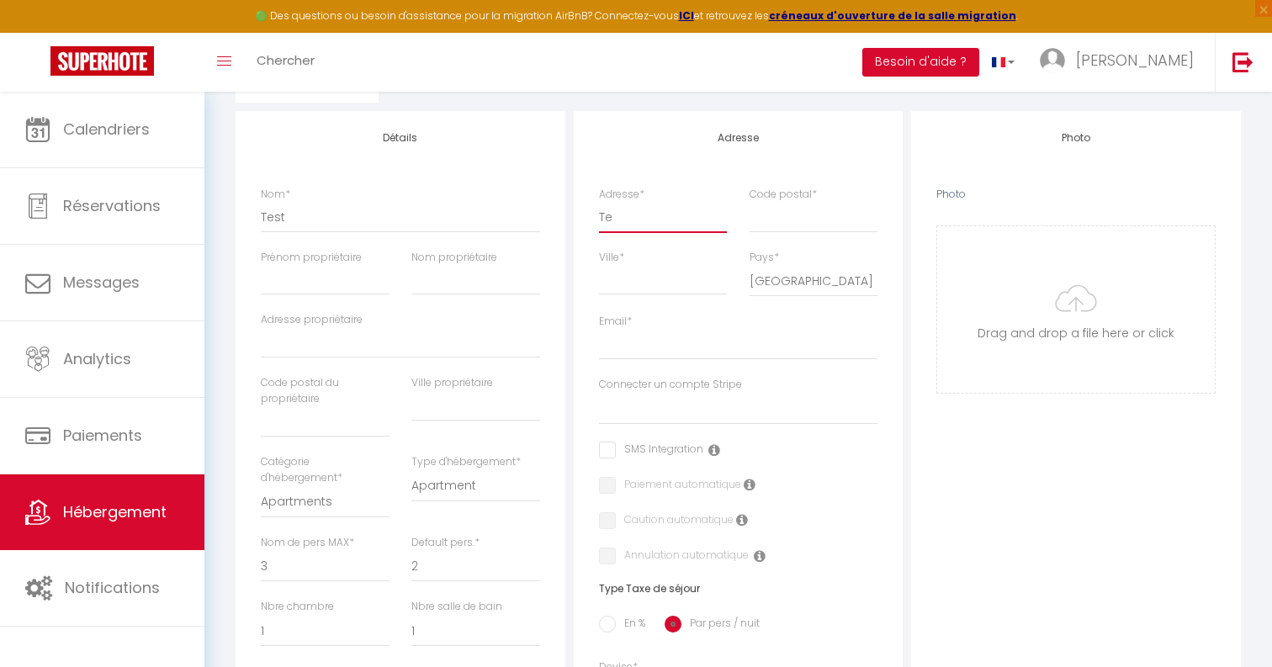
checkbox input "false"
select select
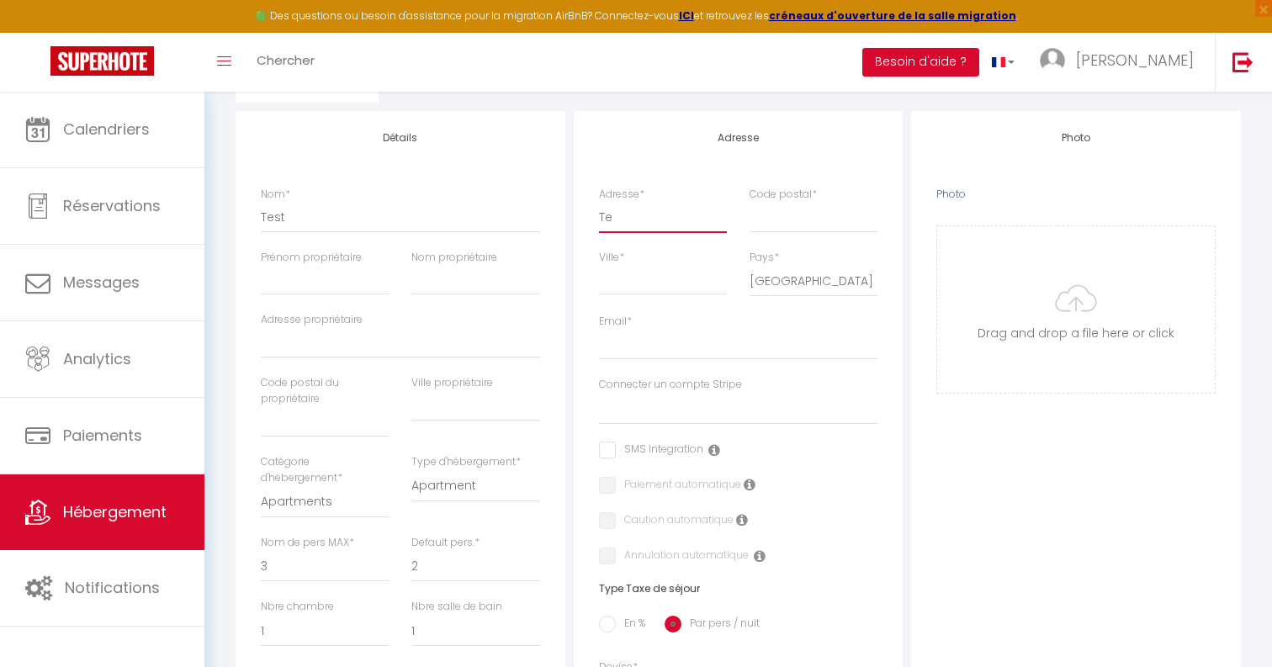
select select
type input "Tes"
select select
checkbox input "false"
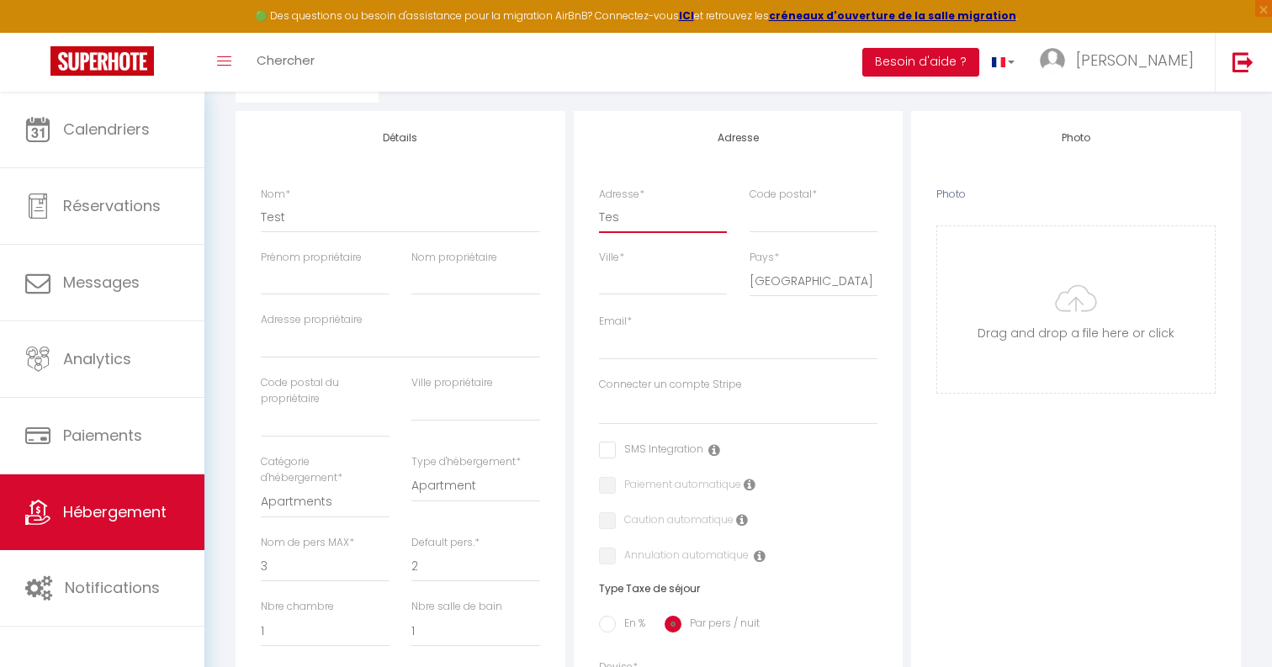
checkbox input "false"
select select
type input "Test"
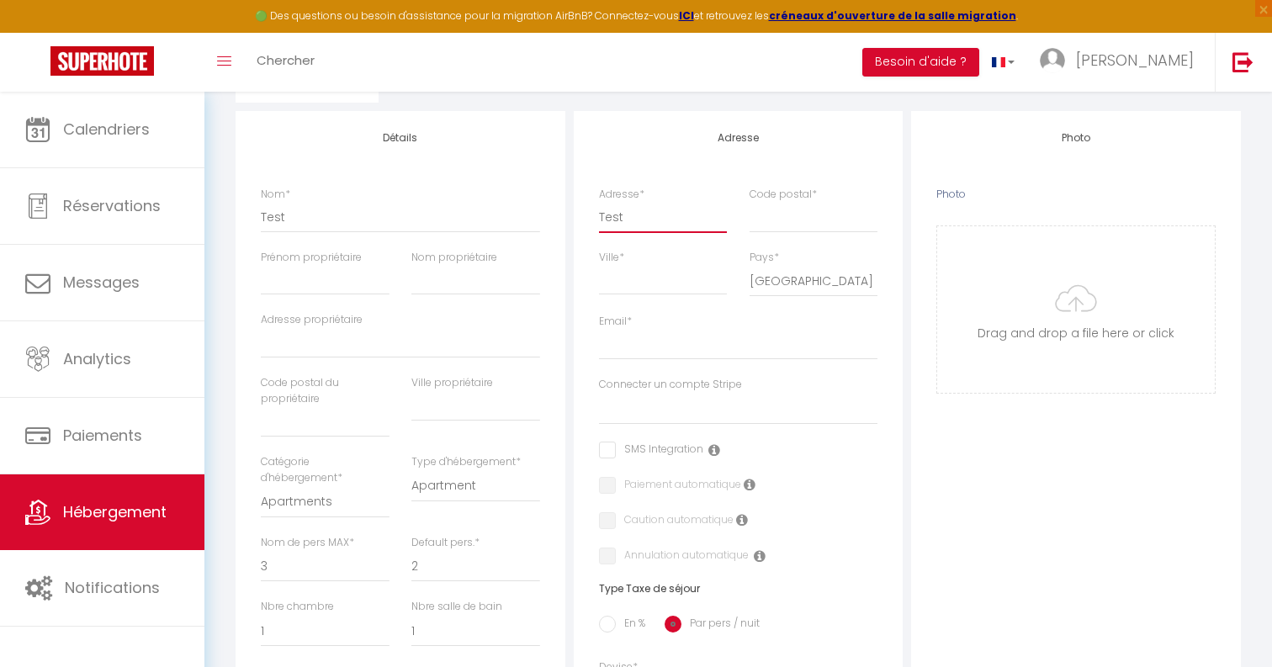
select select
checkbox input "false"
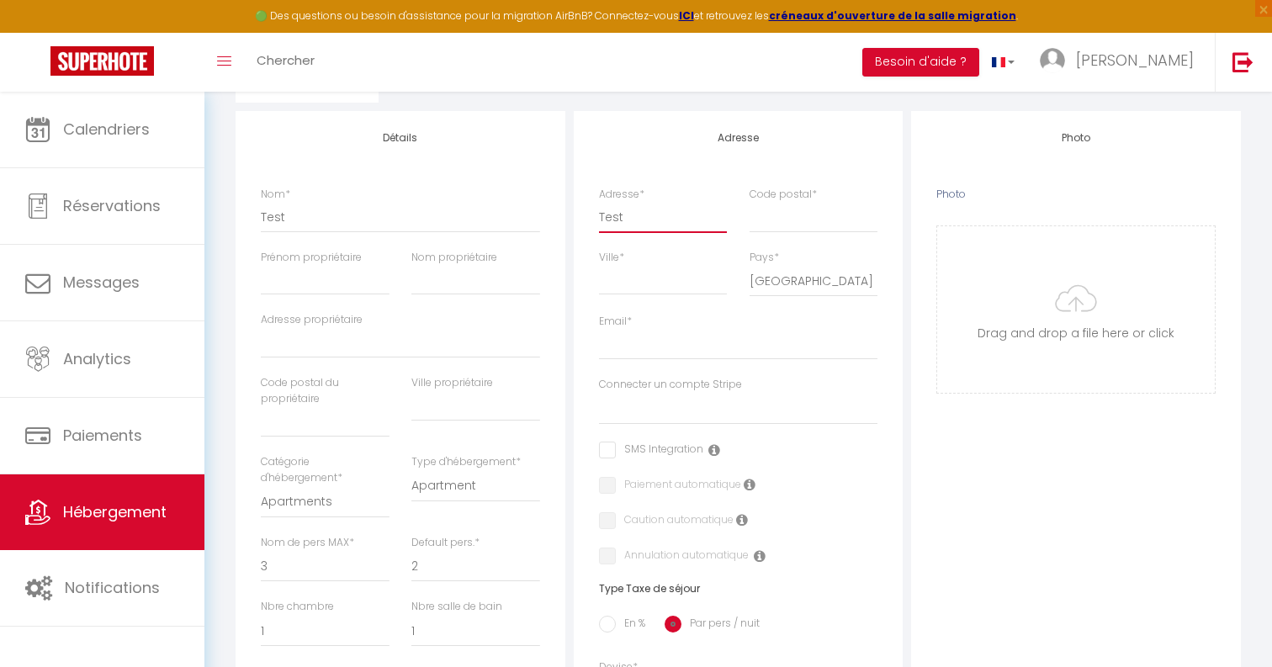
select select
type input "Test"
type input "3"
select select
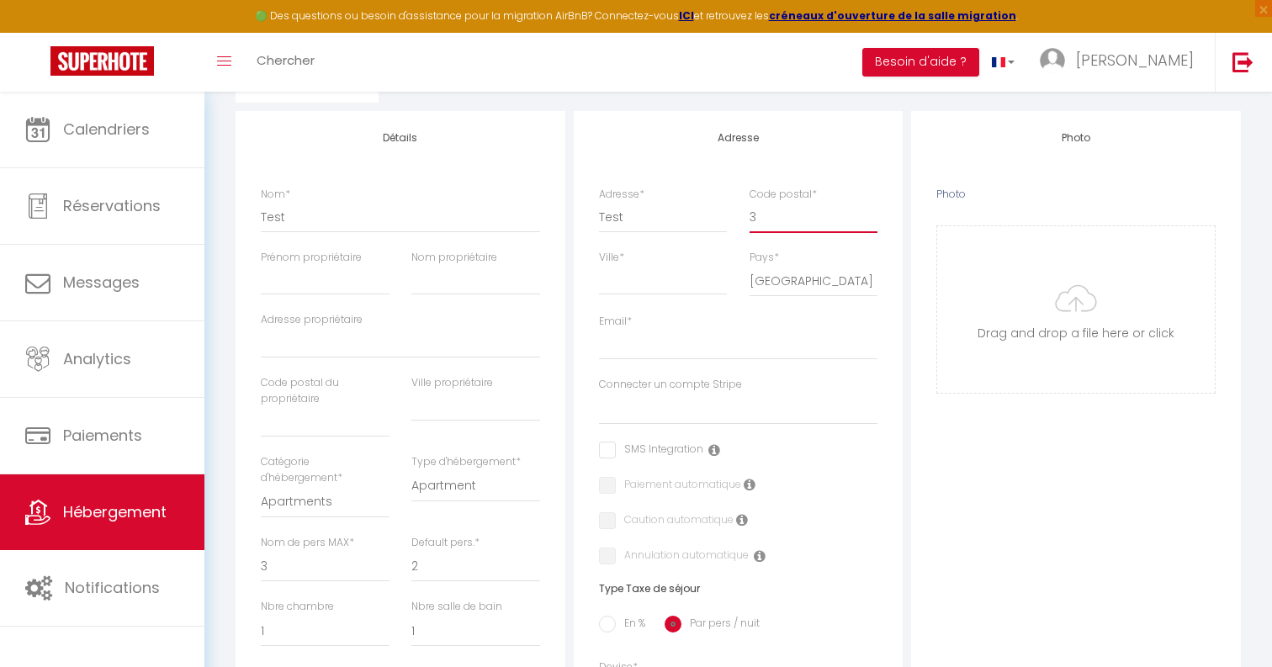
checkbox input "false"
select select
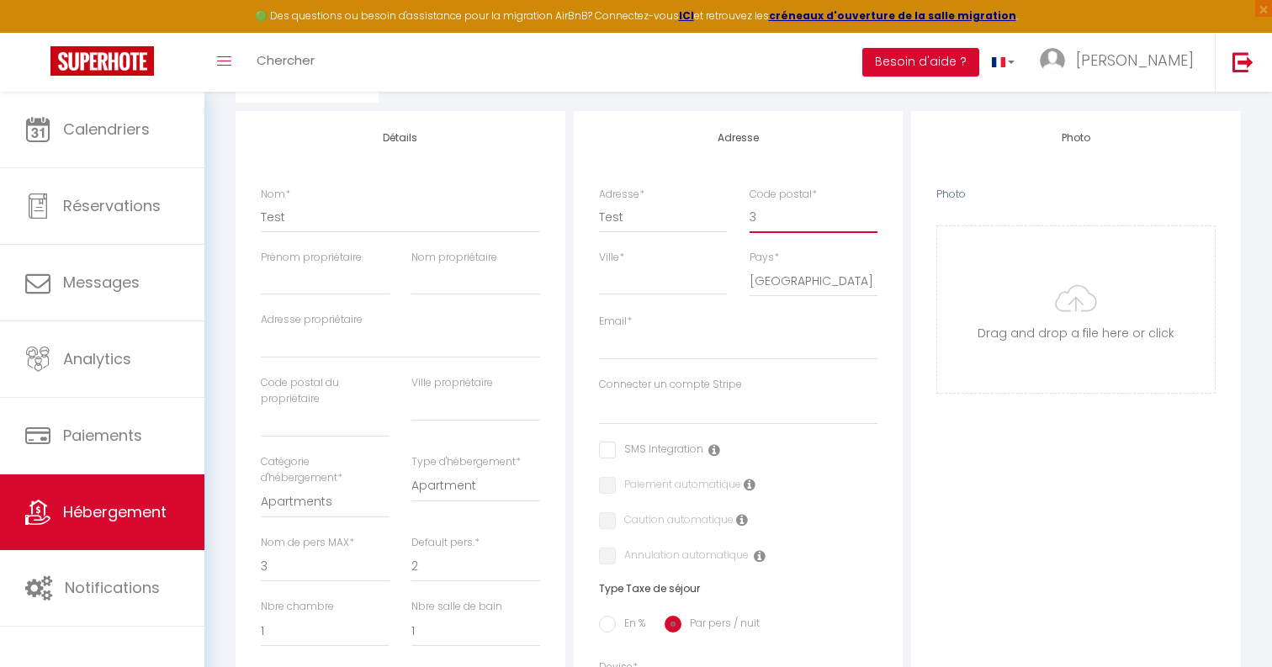
select select
type input "33"
select select
checkbox input "false"
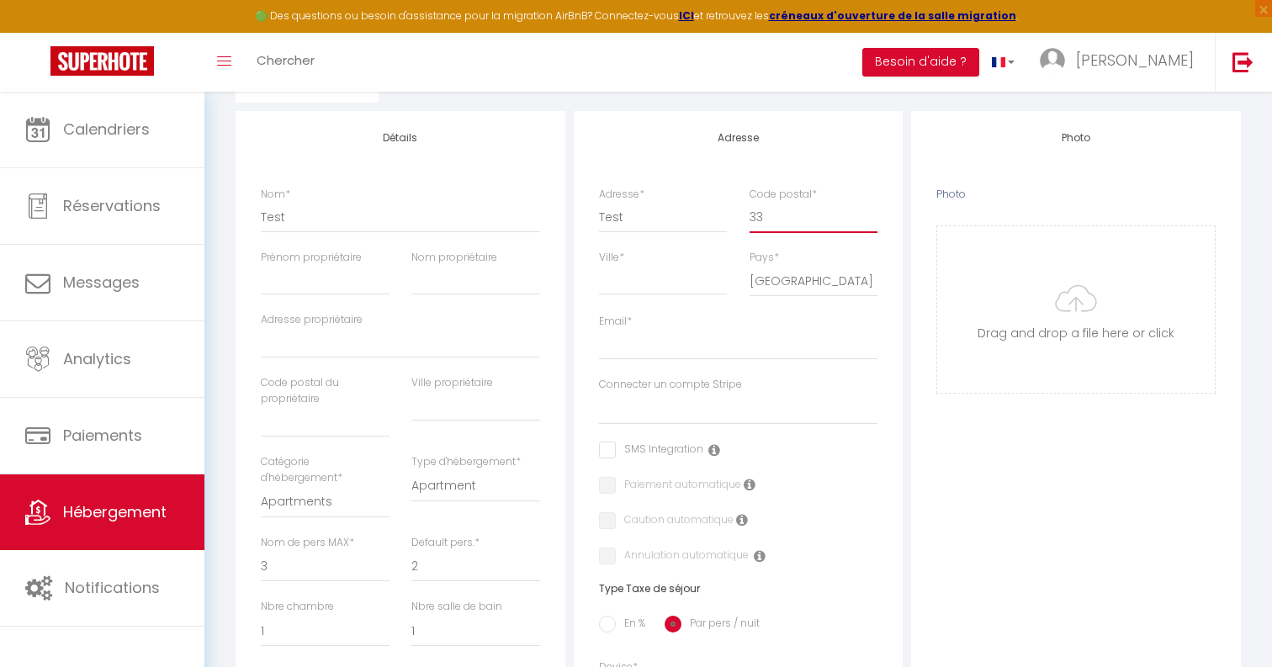
checkbox input "false"
select select
type input "330"
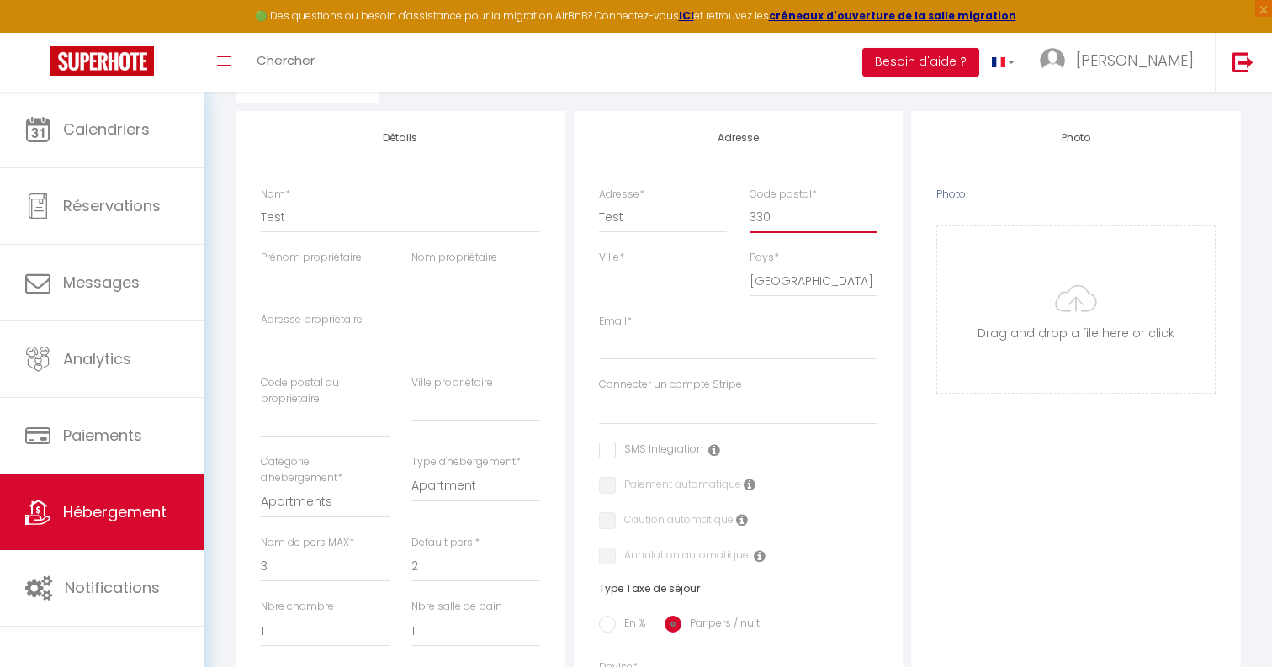
select select
checkbox input "false"
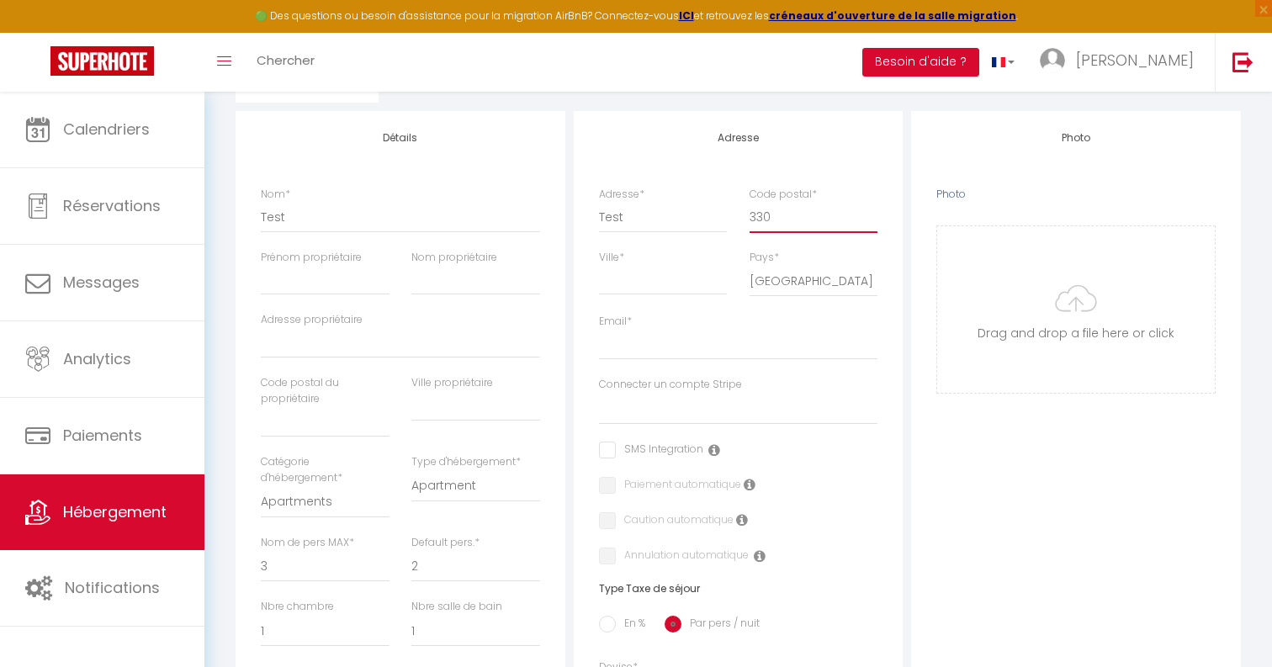
select select
type input "3300"
select select
checkbox input "false"
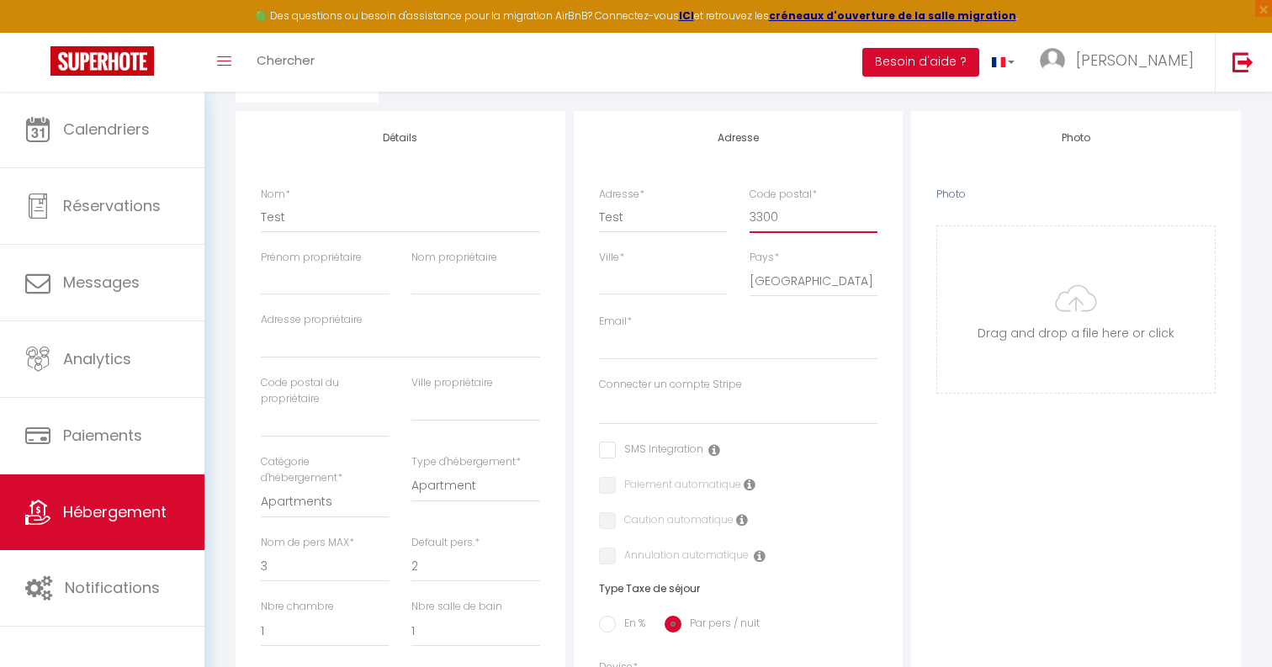
checkbox input "false"
select select
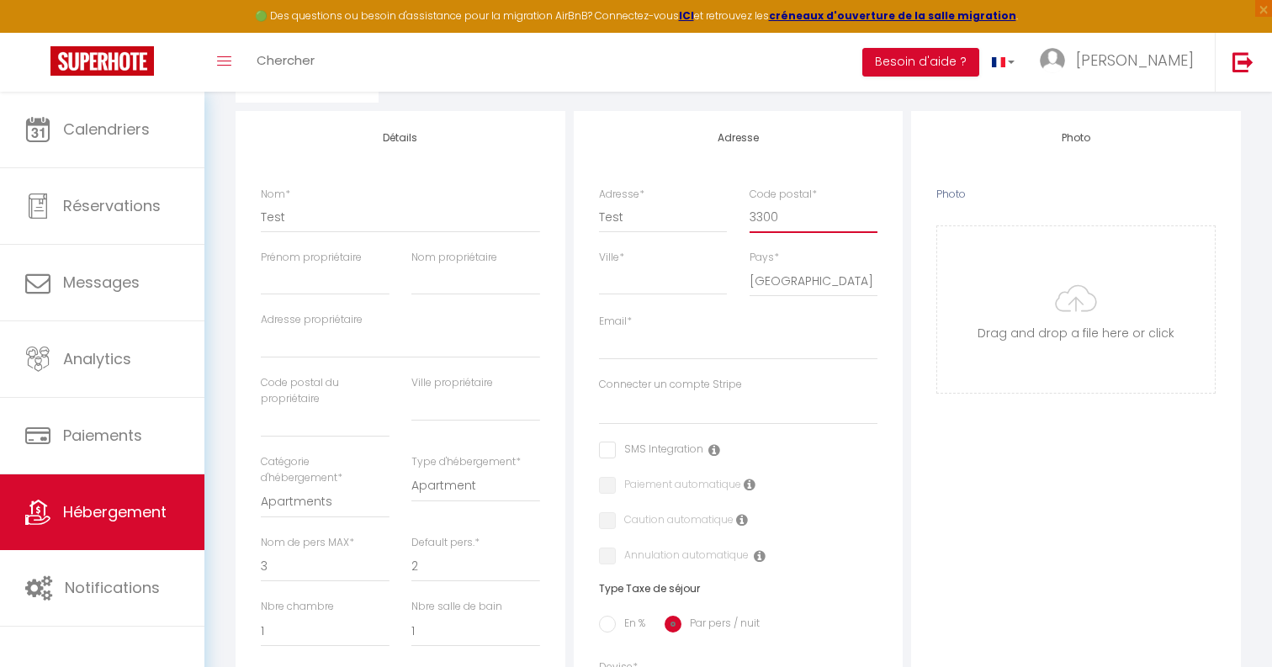
type input "33000"
select select
checkbox input "false"
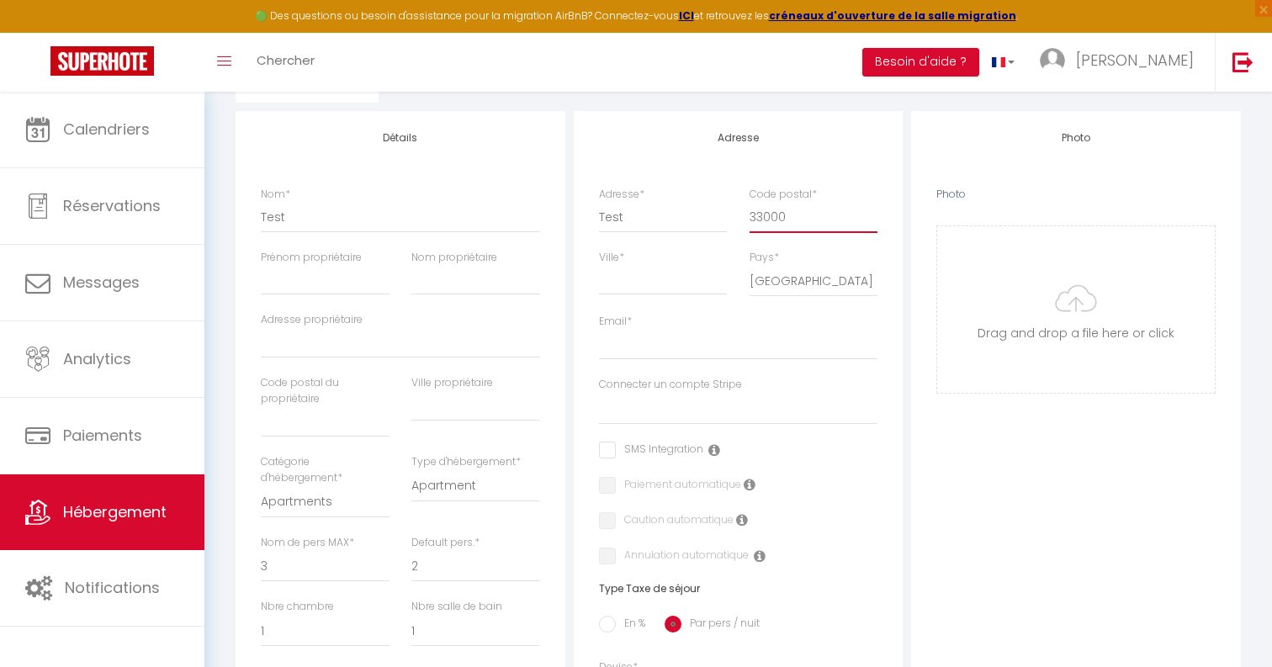
checkbox input "false"
select select
type input "33000"
type input "T"
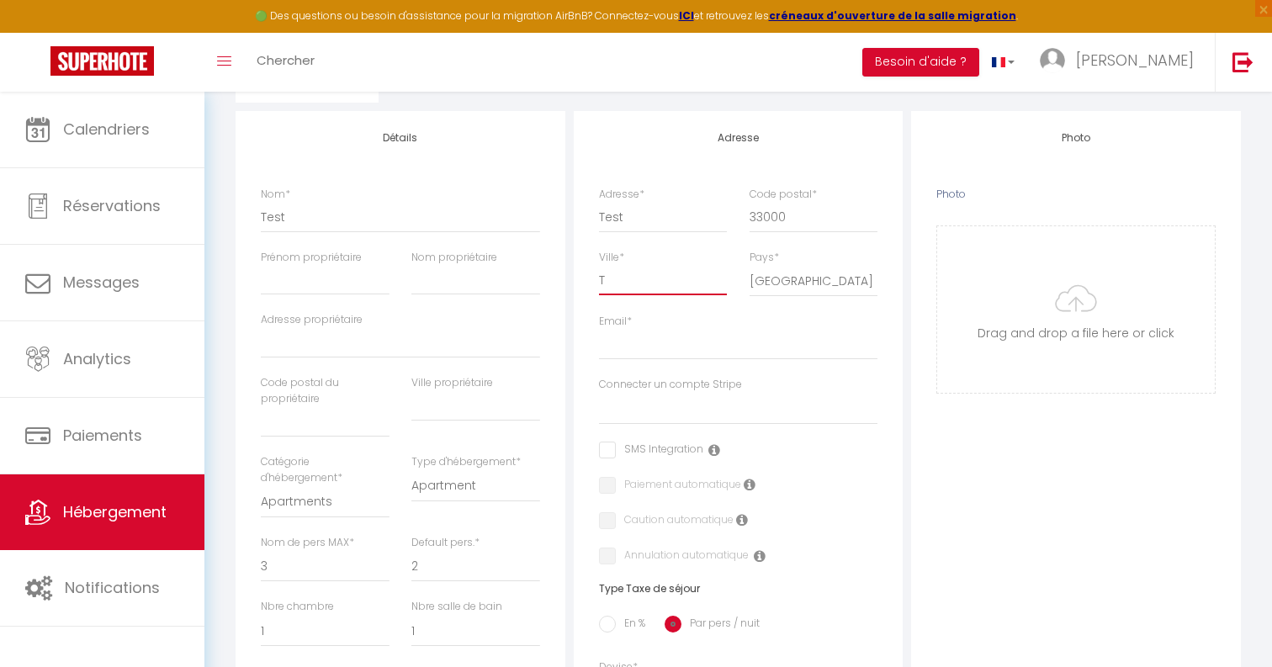
select select
checkbox input "false"
click at [649, 342] on input "Email *" at bounding box center [738, 345] width 279 height 30
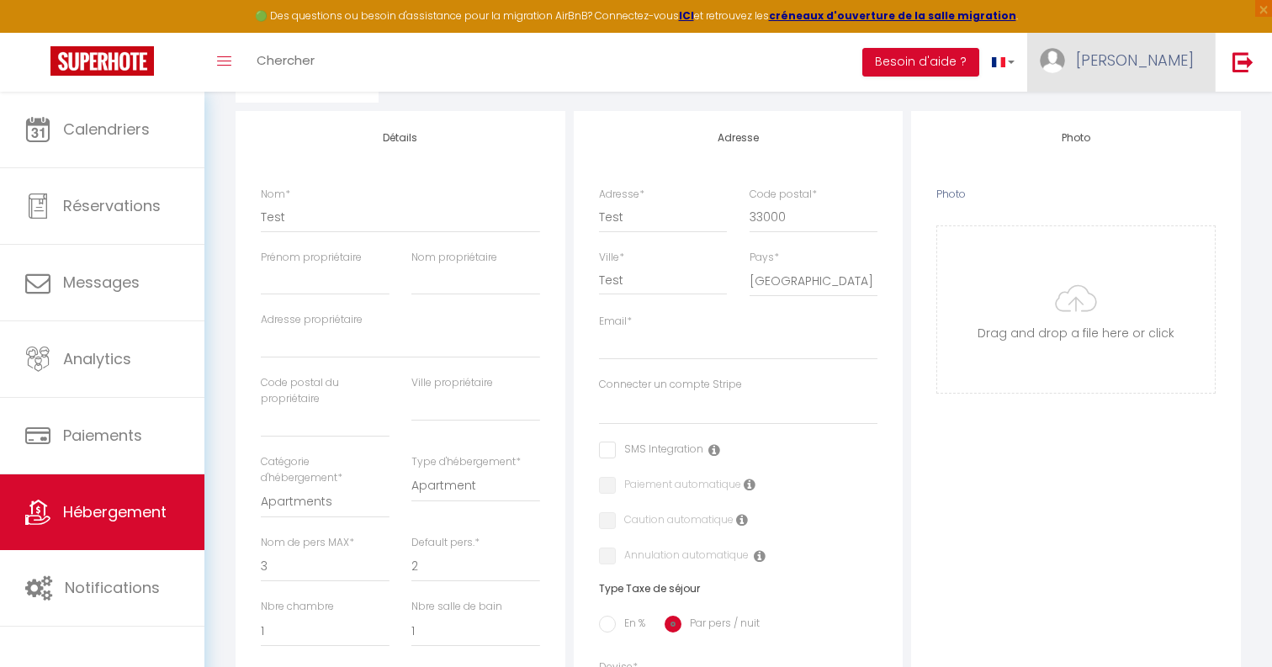
click at [1172, 74] on link "[PERSON_NAME]" at bounding box center [1121, 62] width 188 height 59
click at [1163, 111] on link "Paramètres" at bounding box center [1147, 117] width 125 height 29
click at [678, 337] on input "Email *" at bounding box center [738, 345] width 279 height 30
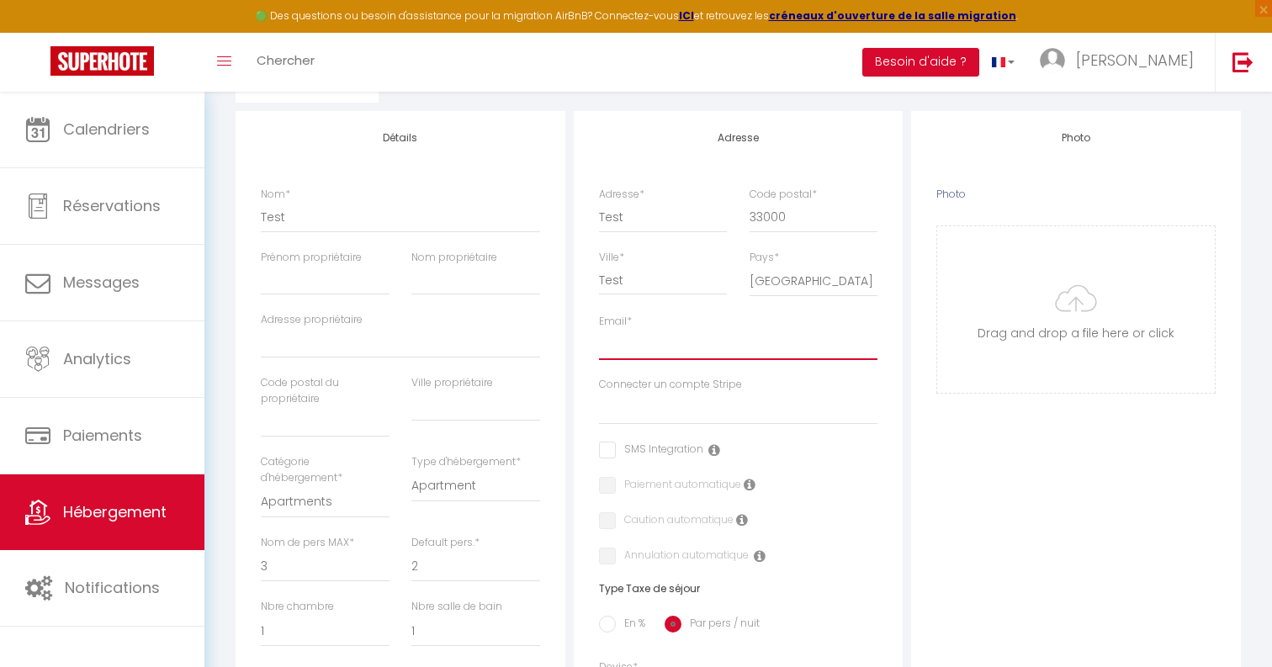
paste input "[EMAIL_ADDRESS][DOMAIN_NAME]"
click at [1026, 193] on div "Photo Photo Drag and drop a file here or click Ooops, something wrong appended.…" at bounding box center [1076, 647] width 330 height 1072
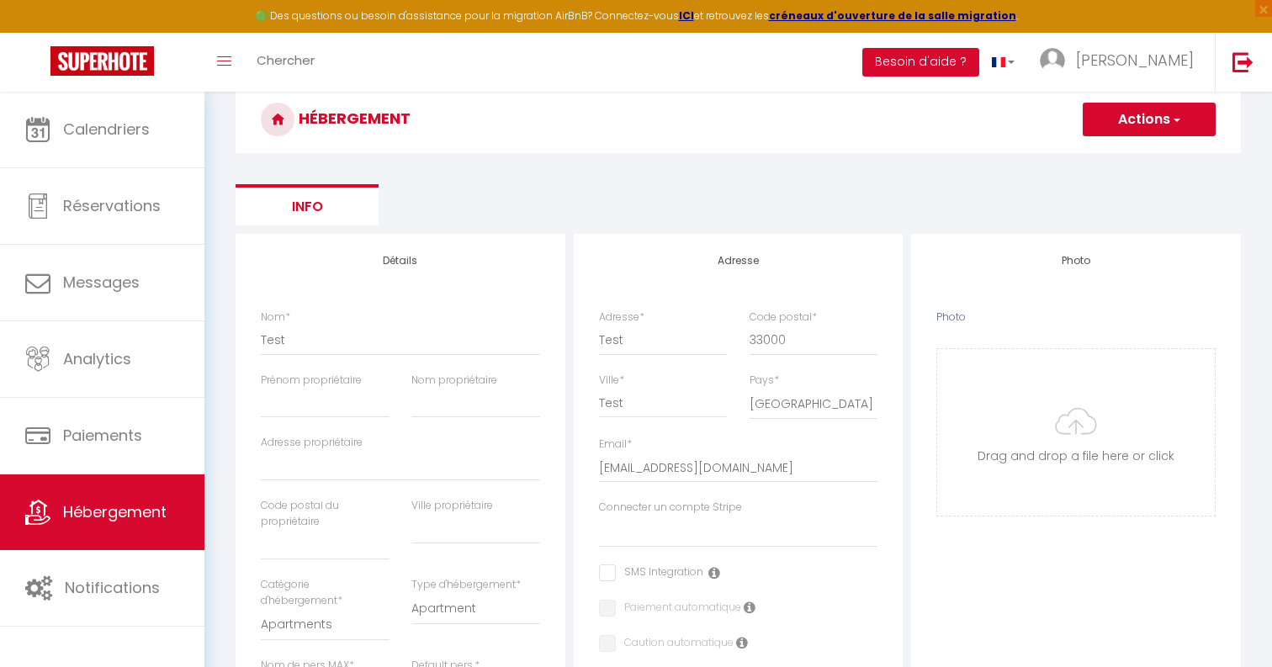
scroll to position [57, 0]
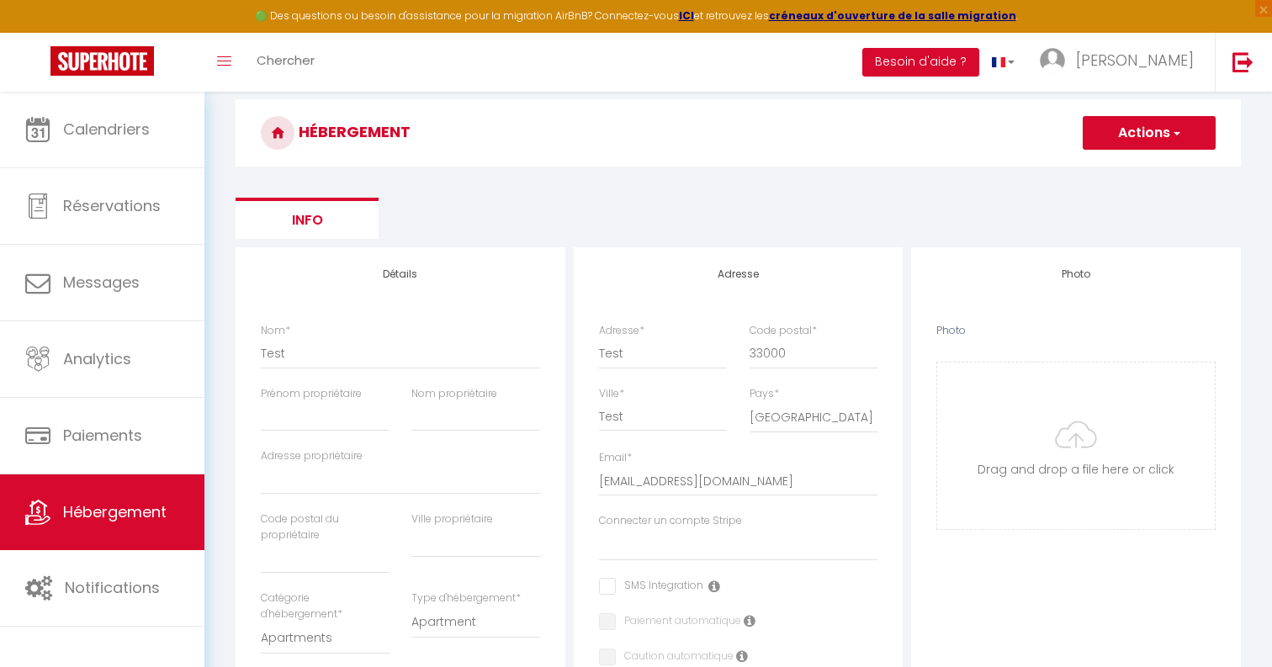
click at [1170, 134] on span "button" at bounding box center [1175, 133] width 11 height 17
click at [1155, 167] on input "Enregistrer" at bounding box center [1130, 170] width 62 height 17
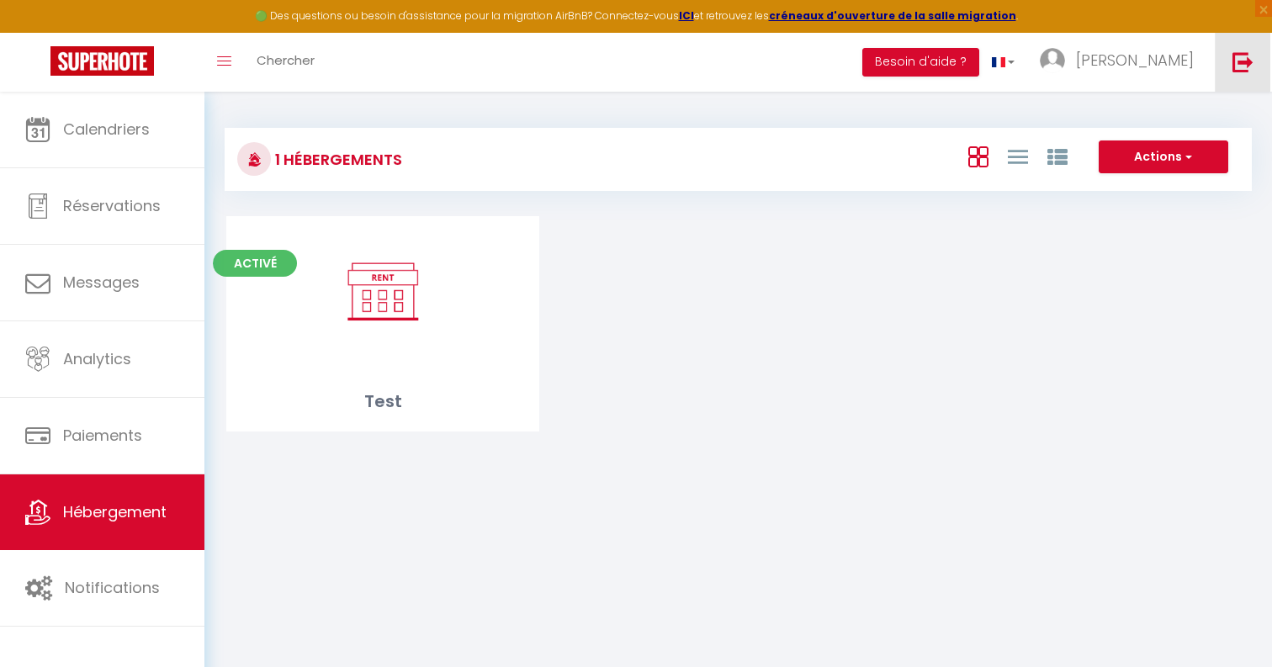
click at [1242, 51] on img at bounding box center [1243, 61] width 21 height 21
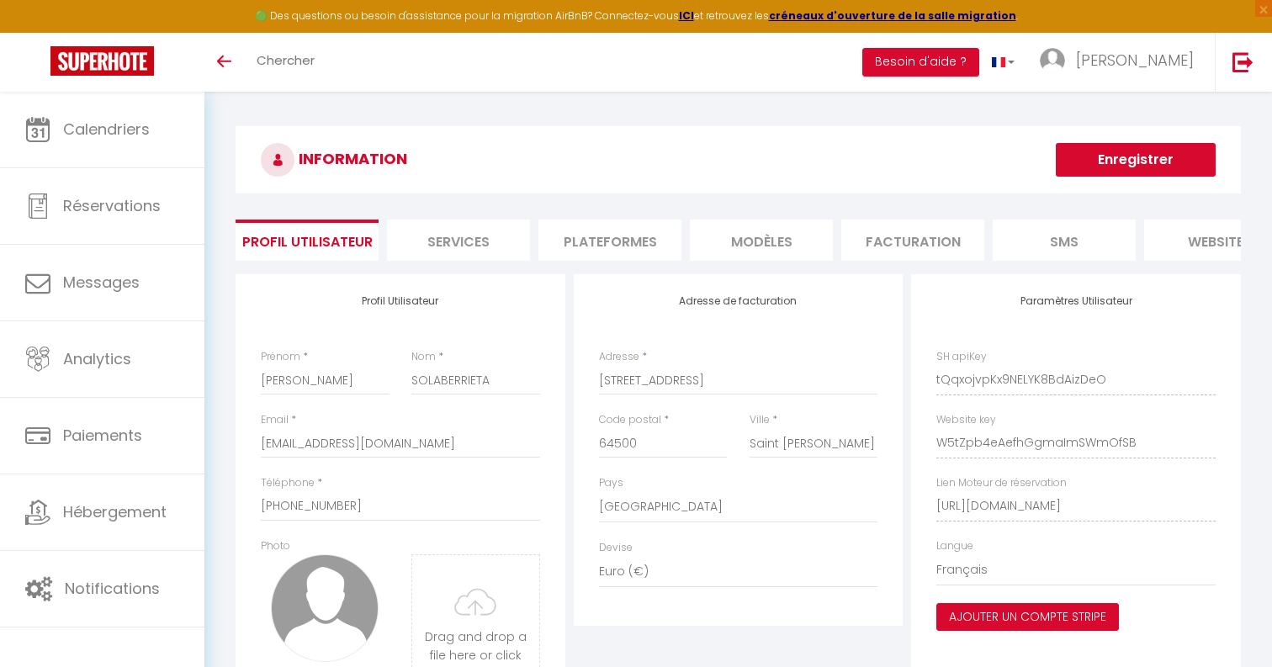
select select "28"
select select "fr"
click at [332, 442] on input "[EMAIL_ADDRESS][DOMAIN_NAME]" at bounding box center [400, 443] width 279 height 30
